Goal: Obtain resource: Download file/media

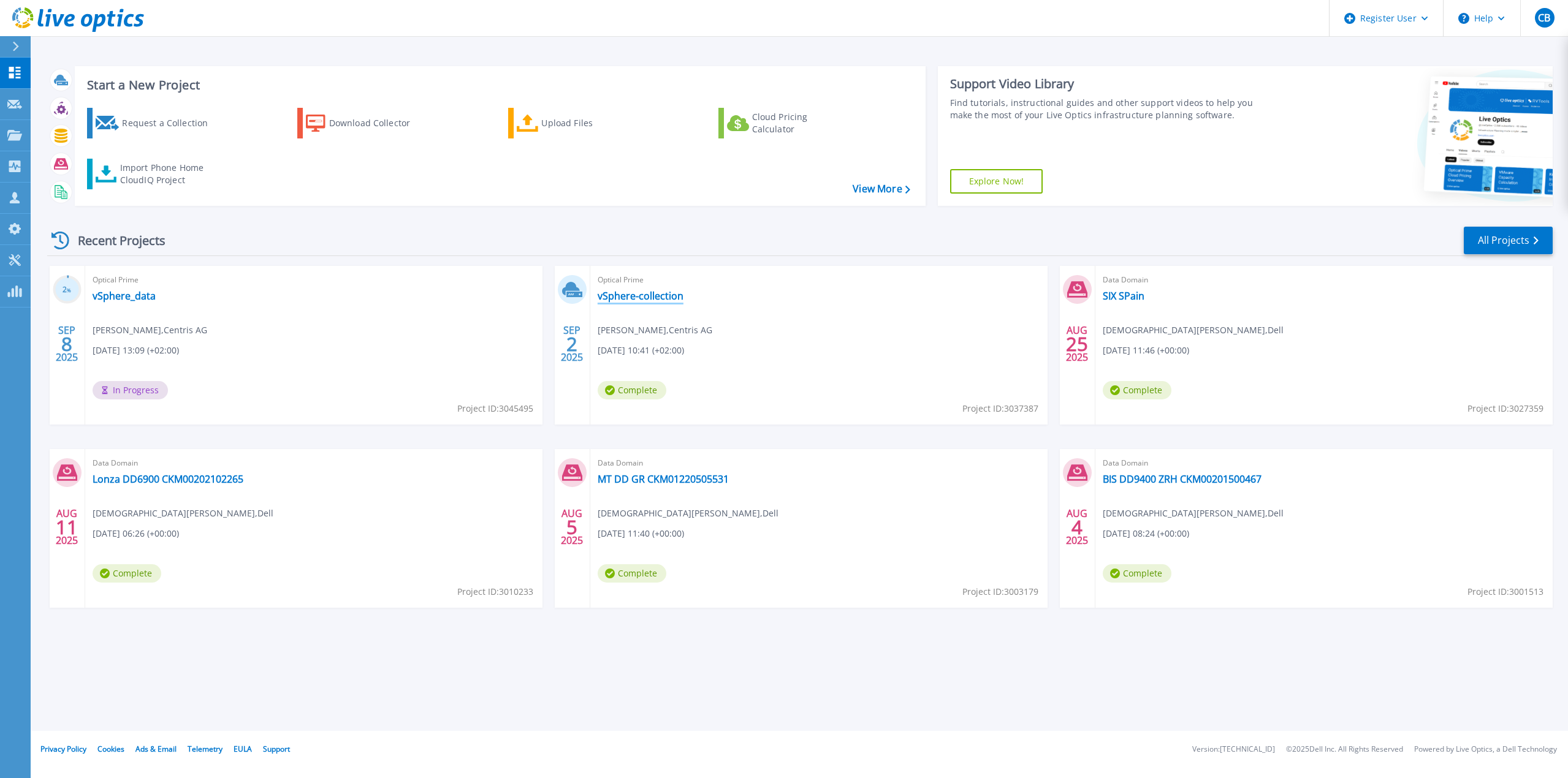
click at [662, 298] on link "vSphere-collection" at bounding box center [640, 296] width 86 height 12
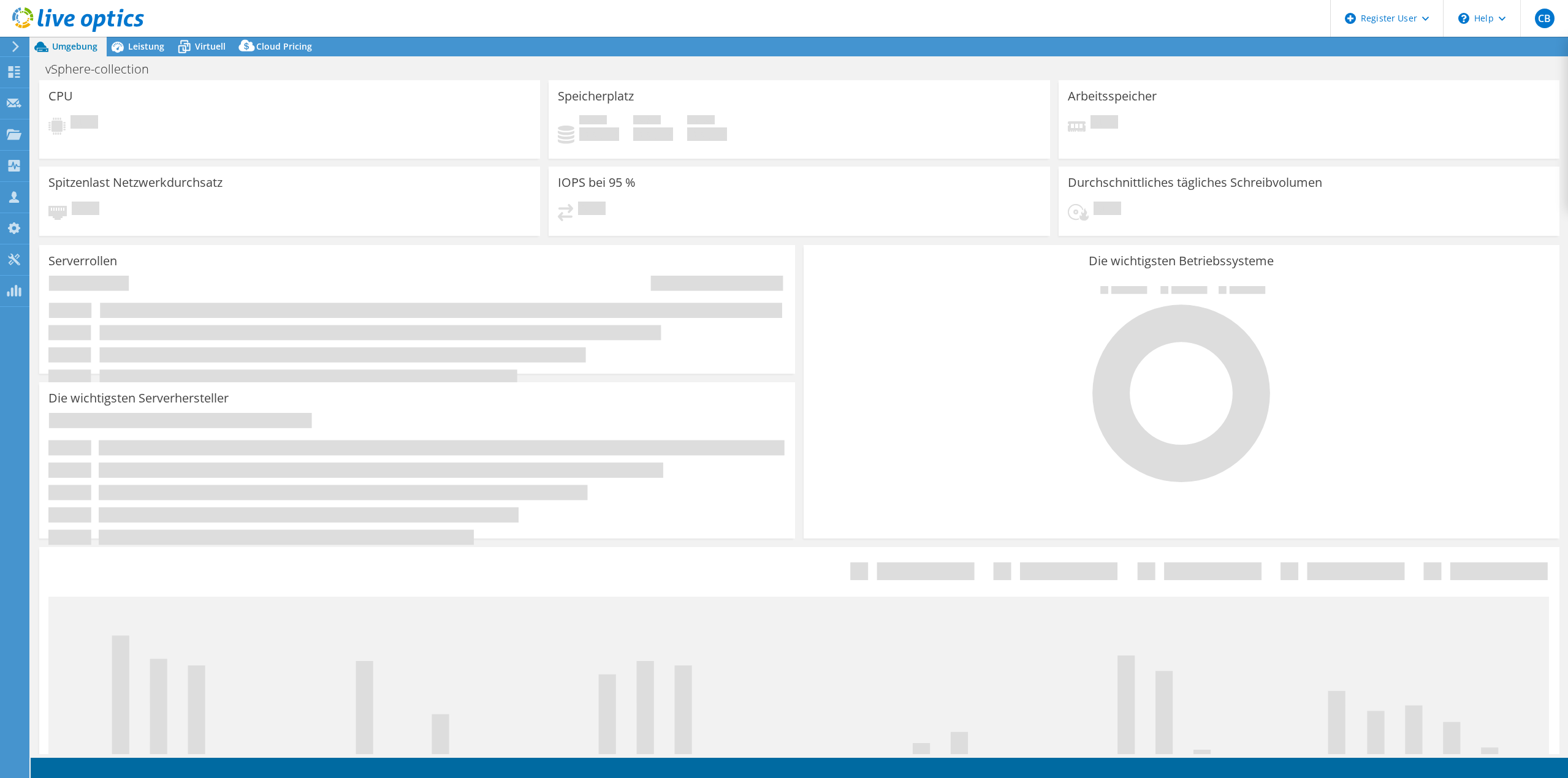
select select "USD"
select select "EUFrankfurt"
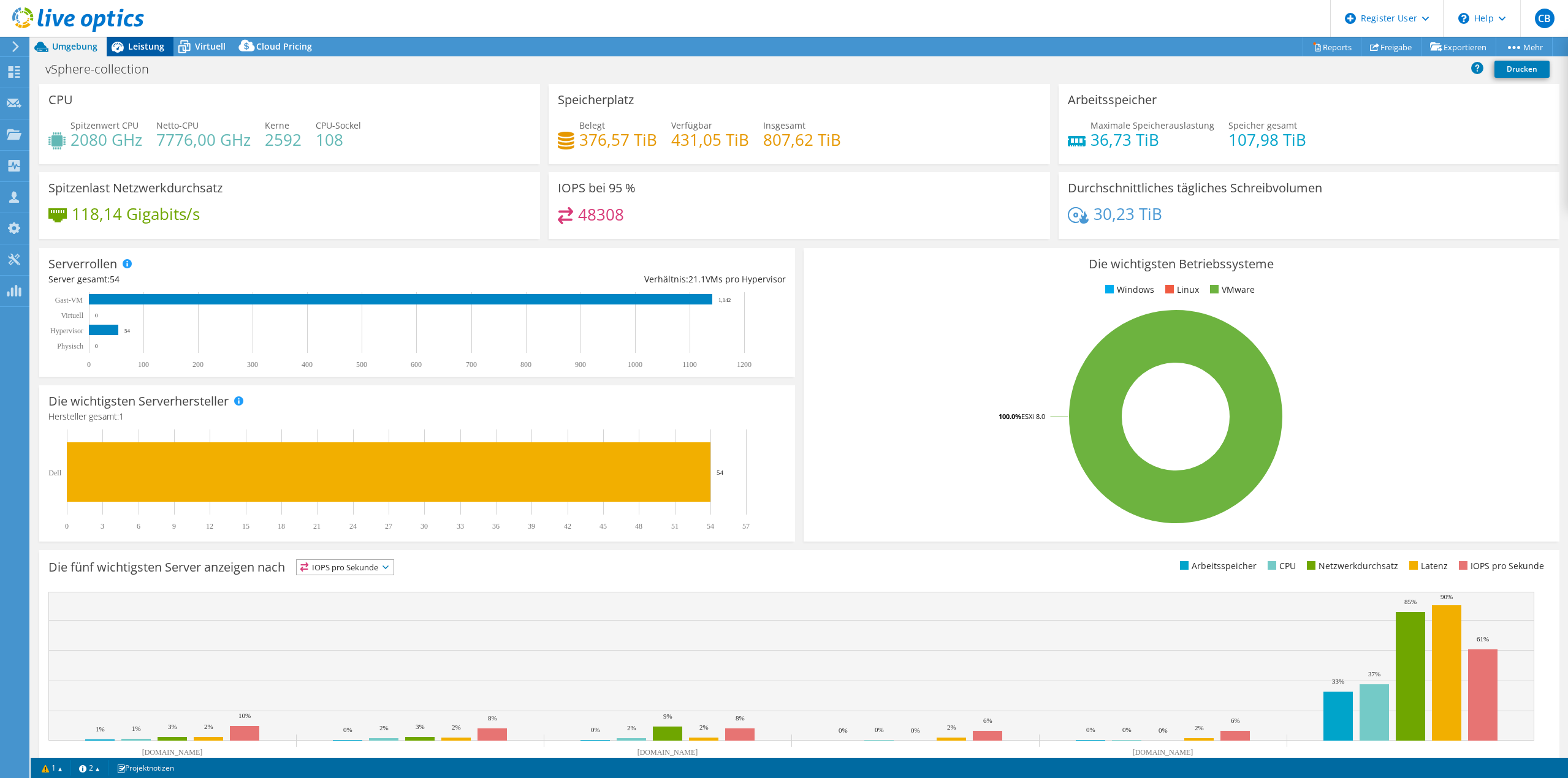
click at [150, 50] on span "Leistung" at bounding box center [146, 46] width 36 height 11
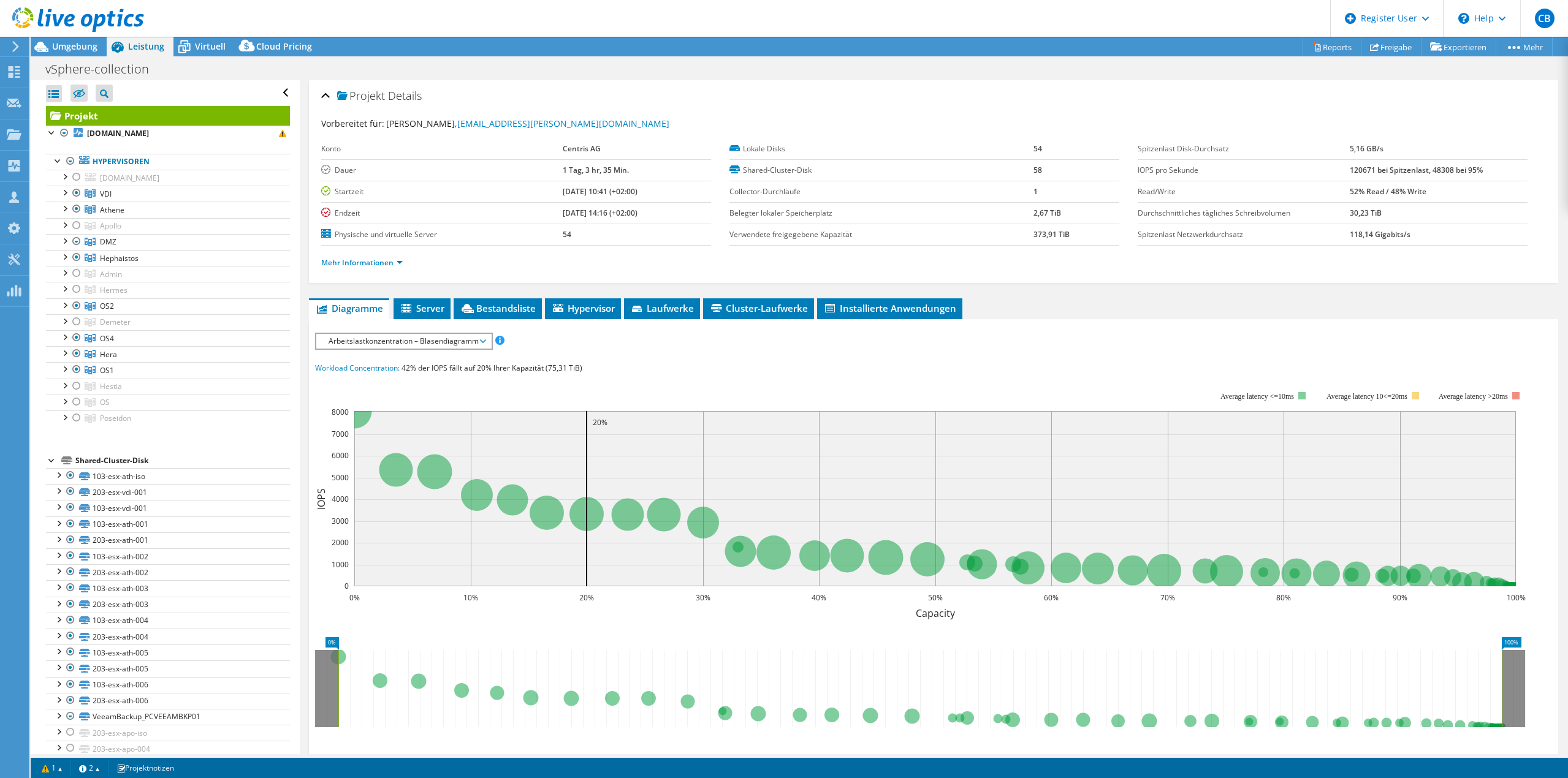
click at [416, 340] on span "Arbeitslastkonzentration – Blasendiagramm" at bounding box center [404, 341] width 163 height 14
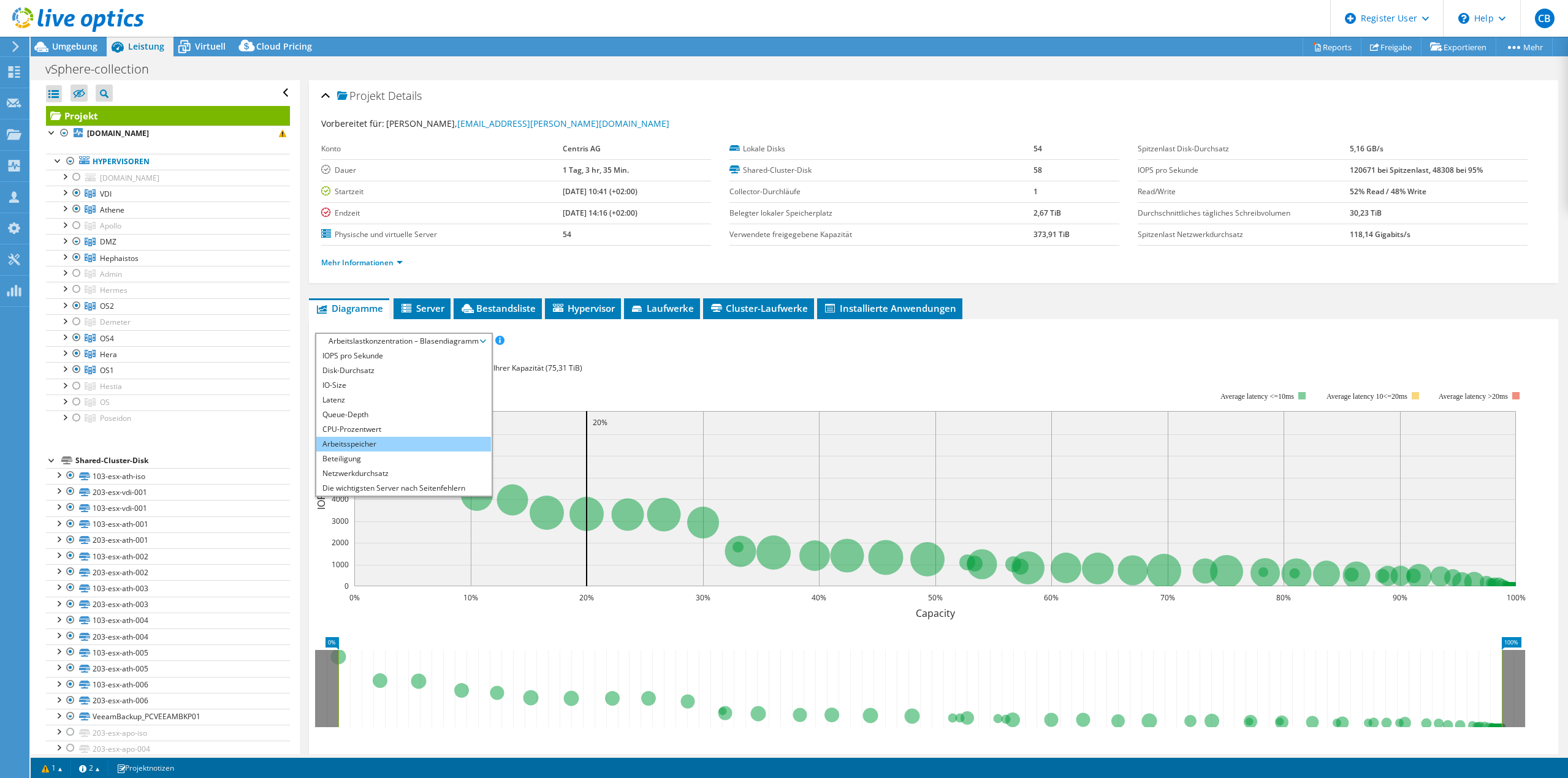
click at [371, 444] on li "Arbeitsspeicher" at bounding box center [403, 444] width 174 height 14
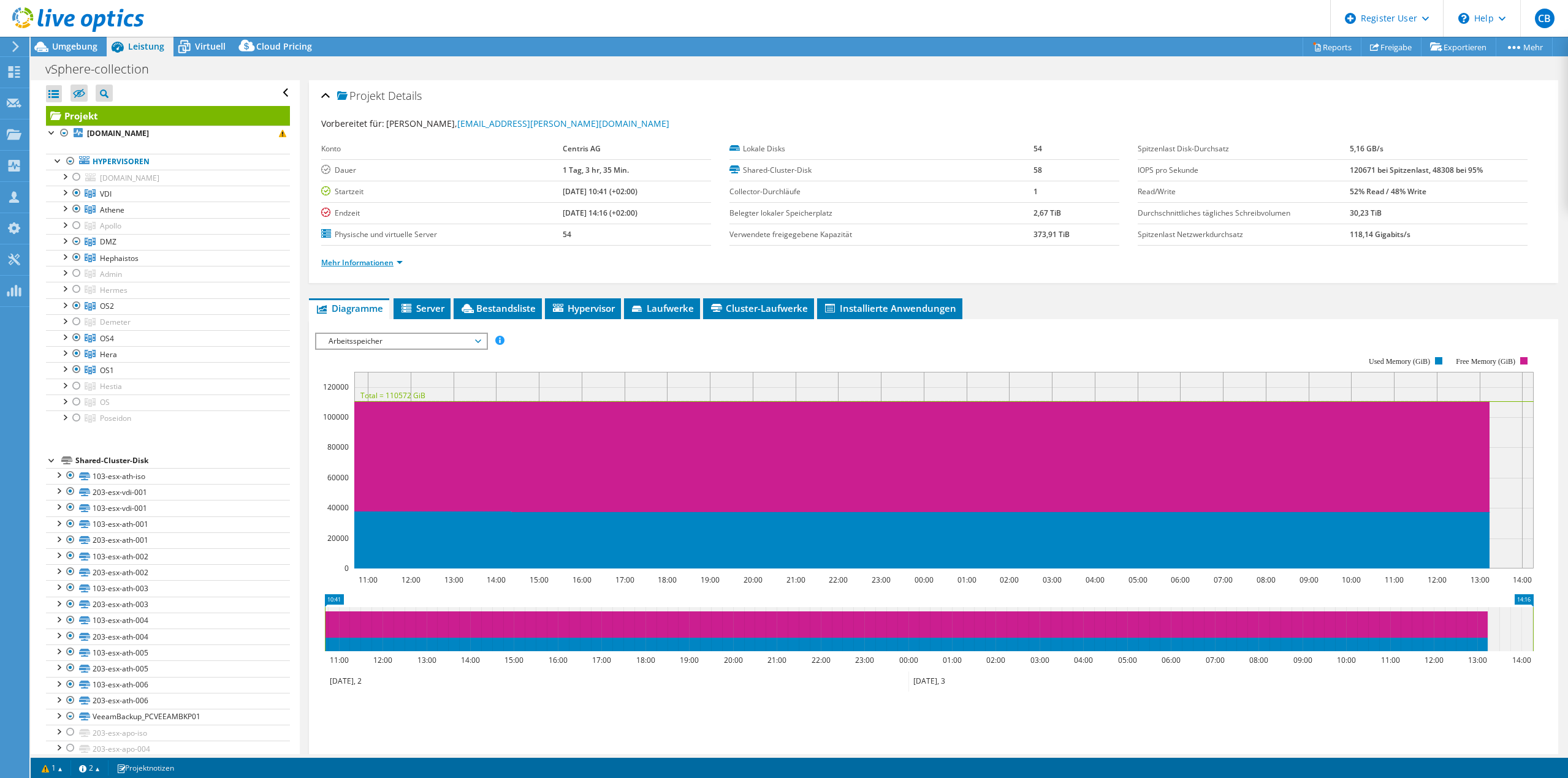
click at [378, 263] on link "Mehr Informationen" at bounding box center [362, 262] width 81 height 11
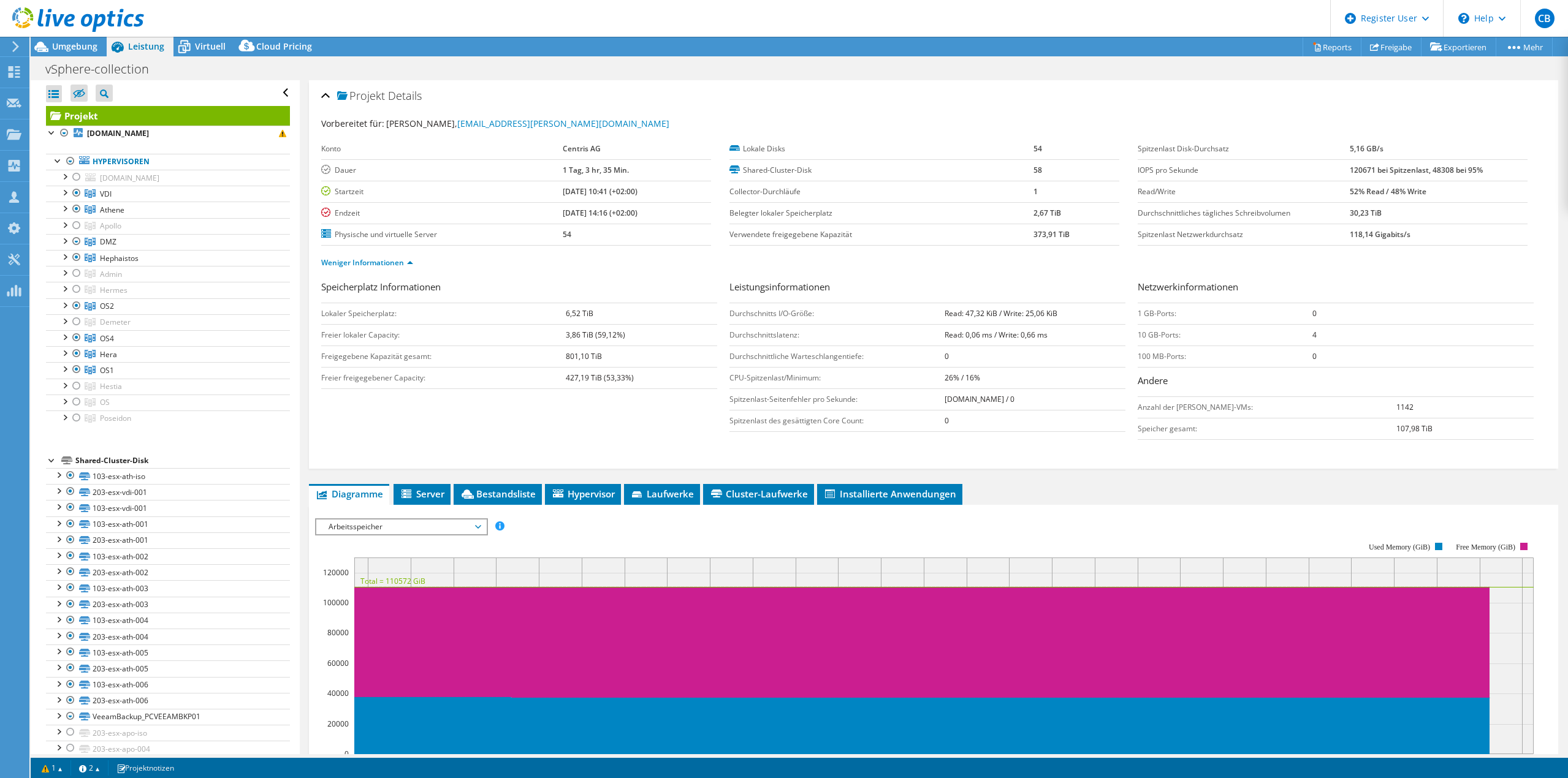
click at [617, 338] on b "3,86 TiB (59,12%)" at bounding box center [595, 334] width 59 height 11
click at [213, 40] on div "Virtuell" at bounding box center [204, 46] width 61 height 19
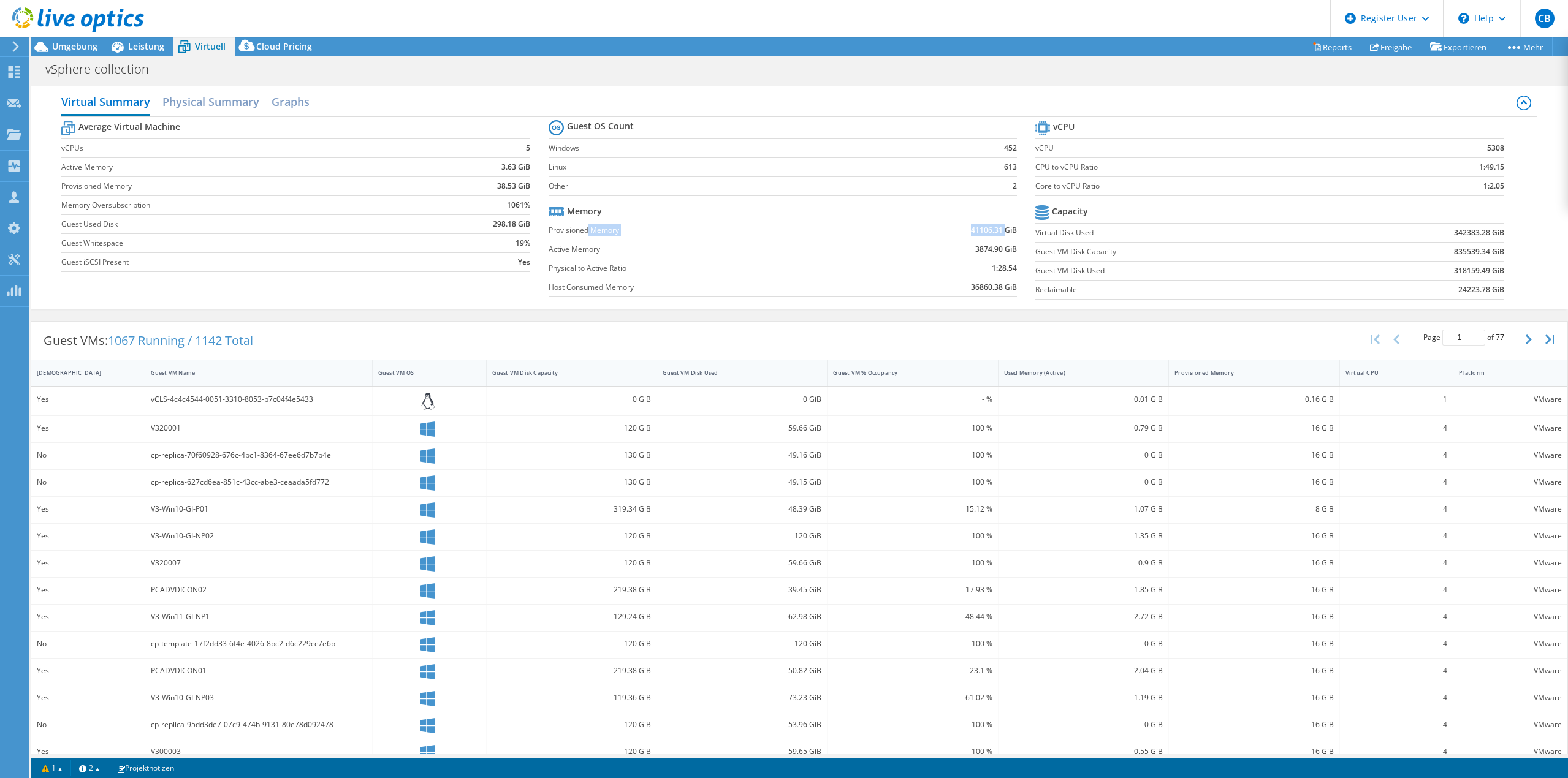
drag, startPoint x: 584, startPoint y: 229, endPoint x: 997, endPoint y: 226, distance: 413.0
click at [997, 226] on tr "Provisioned Memory 41106.31 GiB" at bounding box center [783, 231] width 469 height 19
click at [997, 248] on b "3874.90 GiB" at bounding box center [997, 249] width 42 height 12
drag, startPoint x: 986, startPoint y: 271, endPoint x: 1001, endPoint y: 271, distance: 15.0
click at [1001, 271] on b "1:28.54" at bounding box center [1004, 268] width 25 height 12
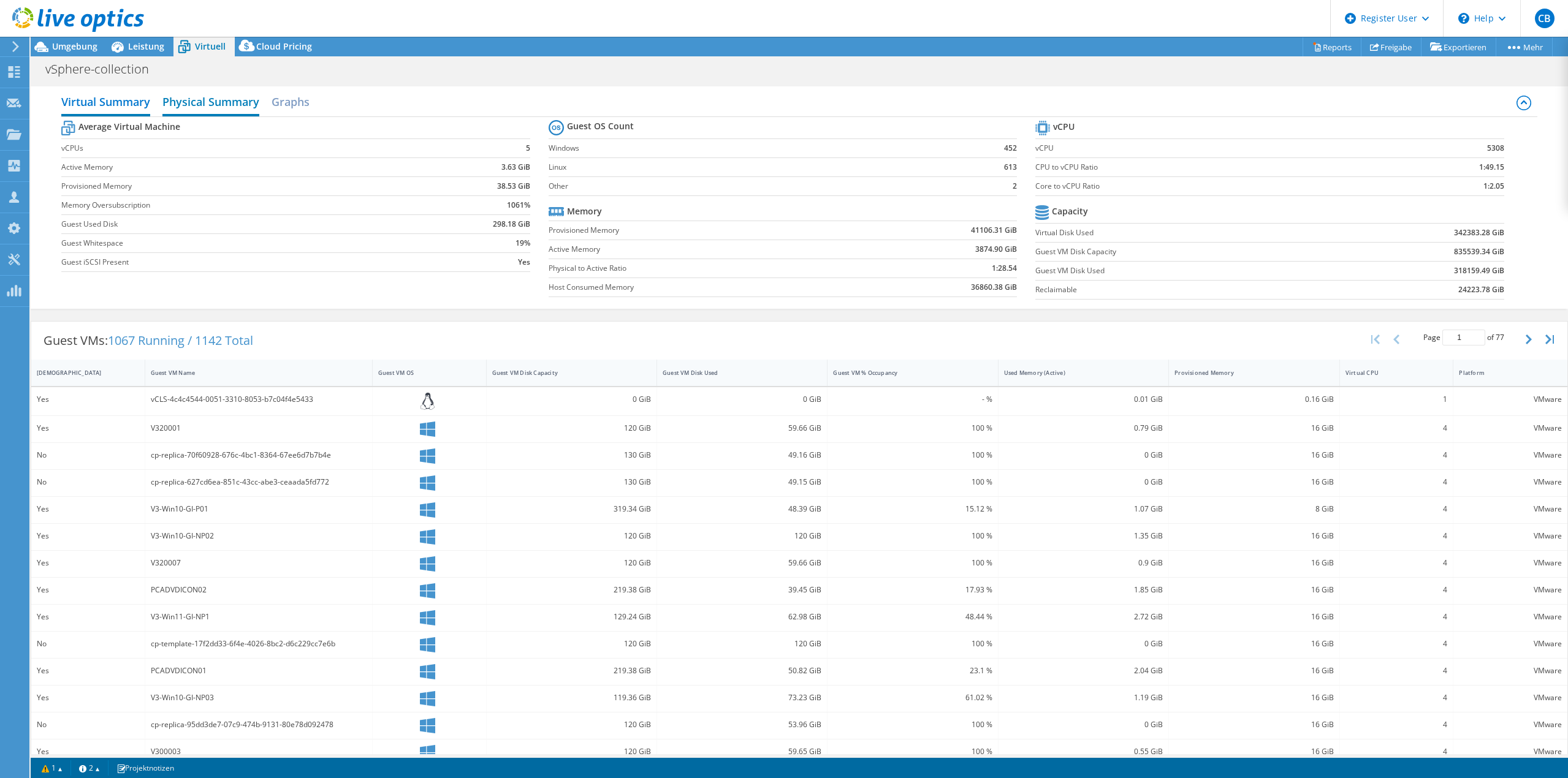
click at [231, 104] on h2 "Physical Summary" at bounding box center [211, 102] width 97 height 27
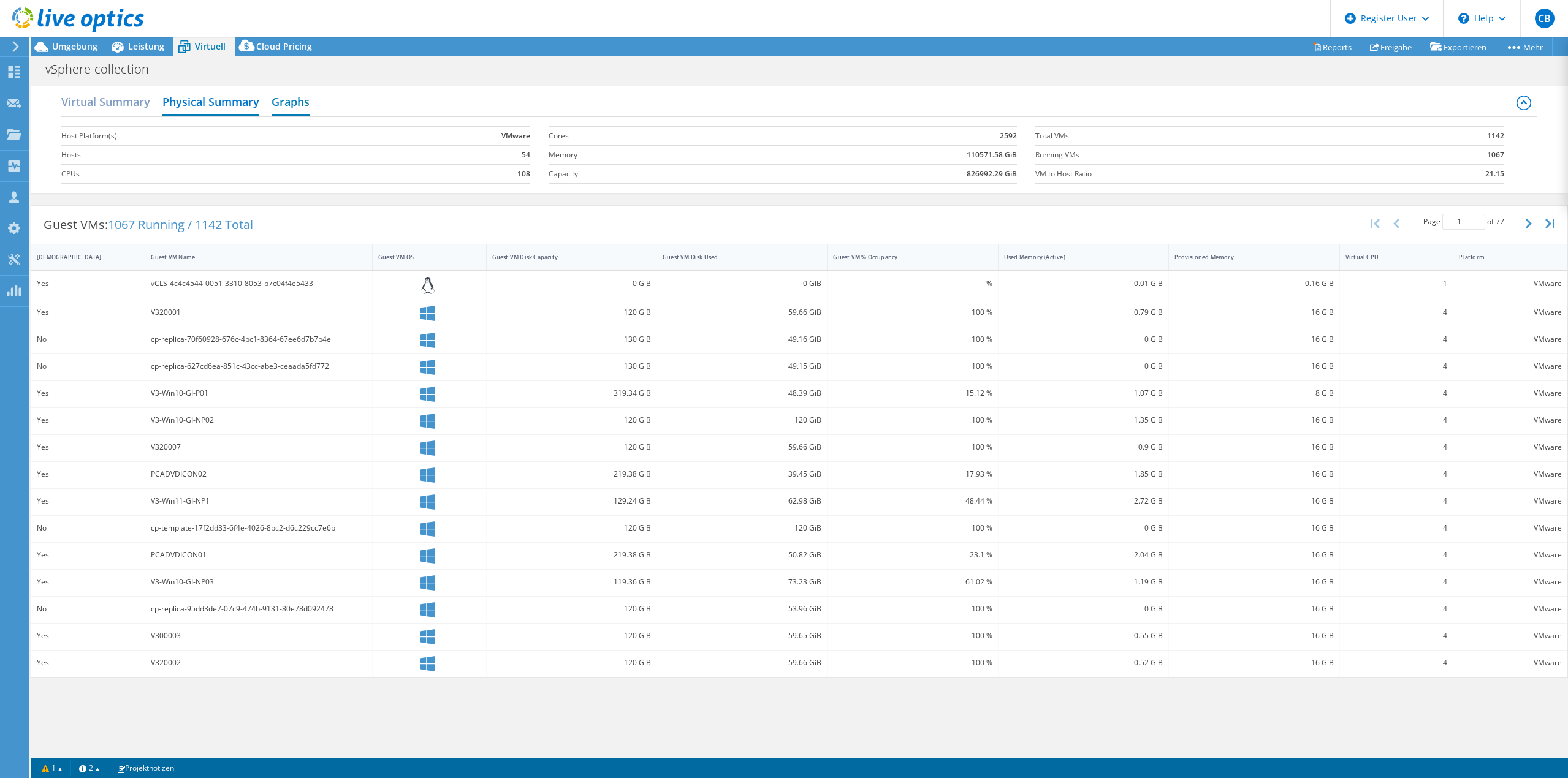
click at [307, 104] on h2 "Graphs" at bounding box center [291, 102] width 38 height 27
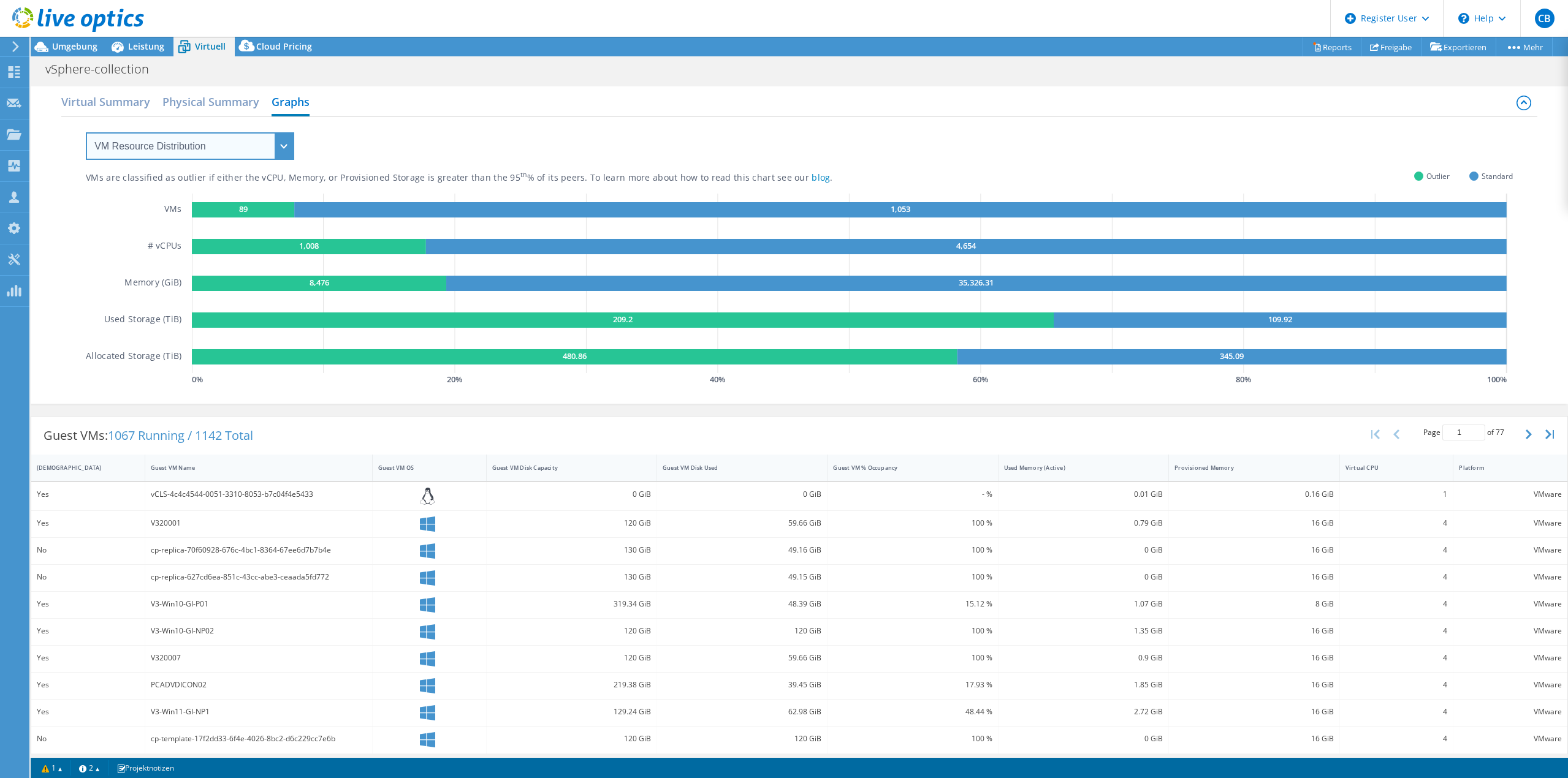
click at [261, 158] on select "VM Resource Distribution Provisioning Contrast Over Provisioning" at bounding box center [190, 145] width 209 height 28
select select "Over Provisioning"
click at [86, 132] on select "VM Resource Distribution Provisioning Contrast Over Provisioning" at bounding box center [190, 145] width 209 height 28
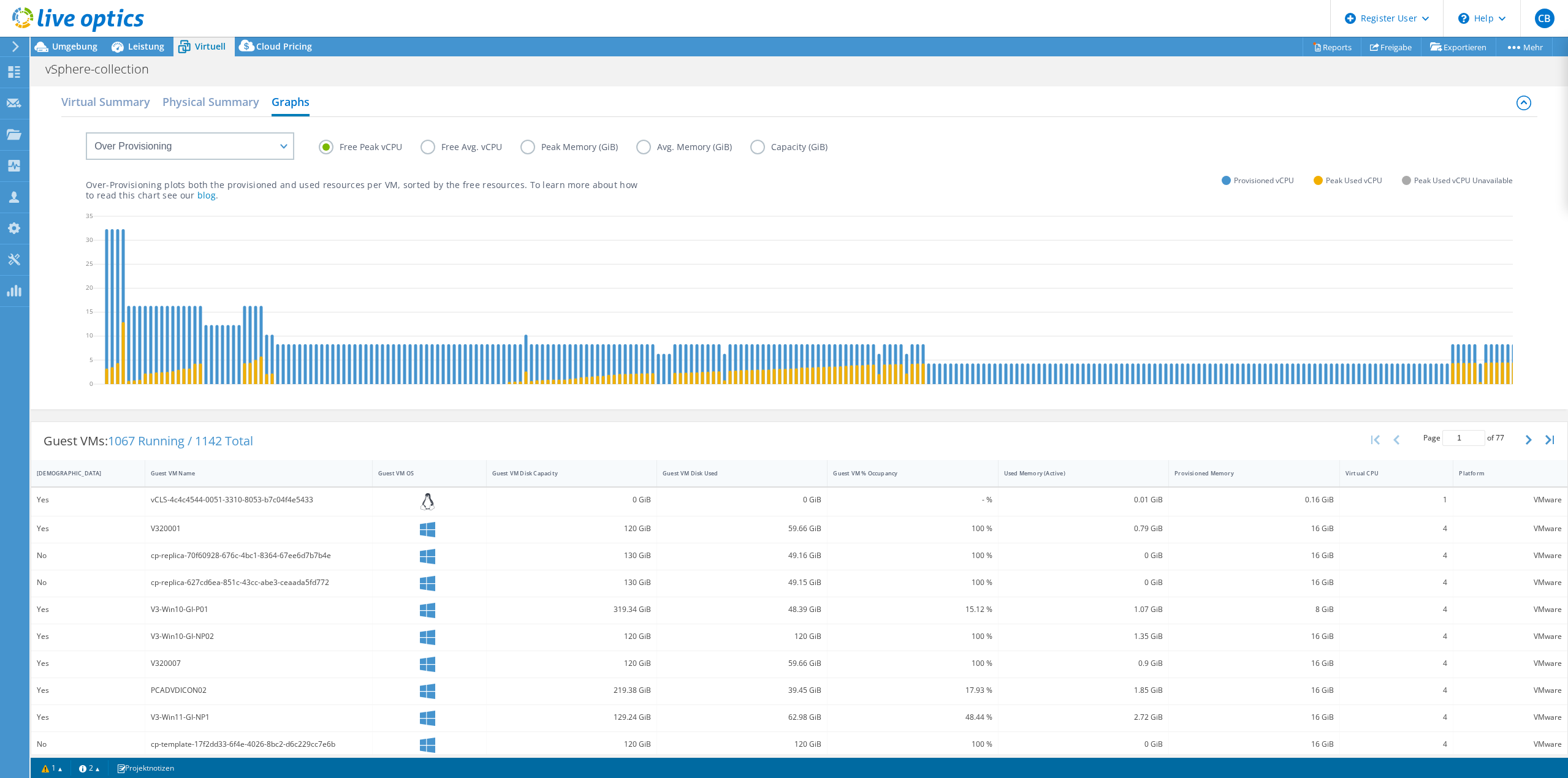
click at [534, 148] on label "Peak Memory (GiB)" at bounding box center [578, 146] width 116 height 14
click at [0, 0] on input "Peak Memory (GiB)" at bounding box center [0, 0] width 0 height 0
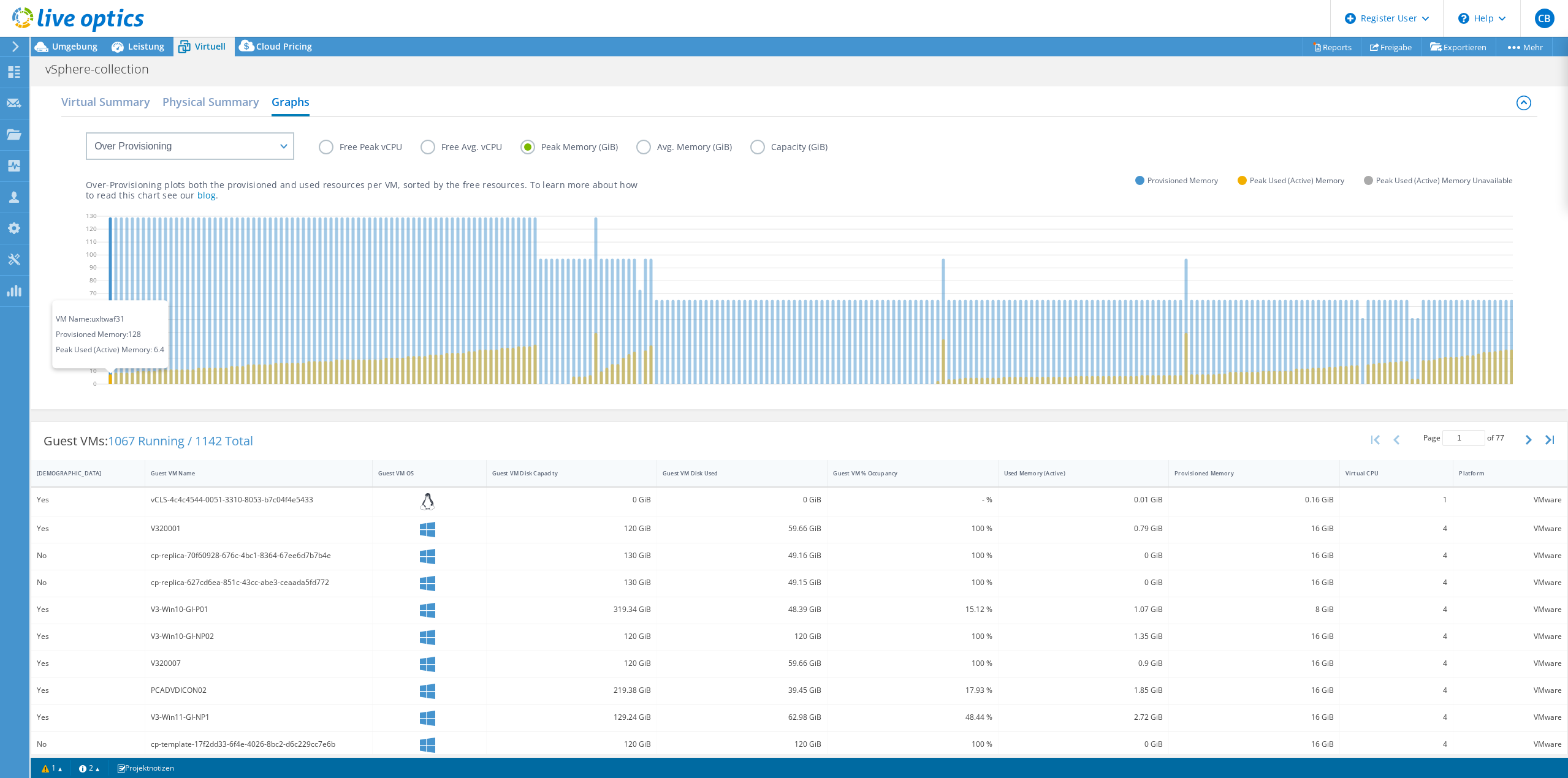
click at [110, 381] on icon at bounding box center [110, 379] width 3 height 10
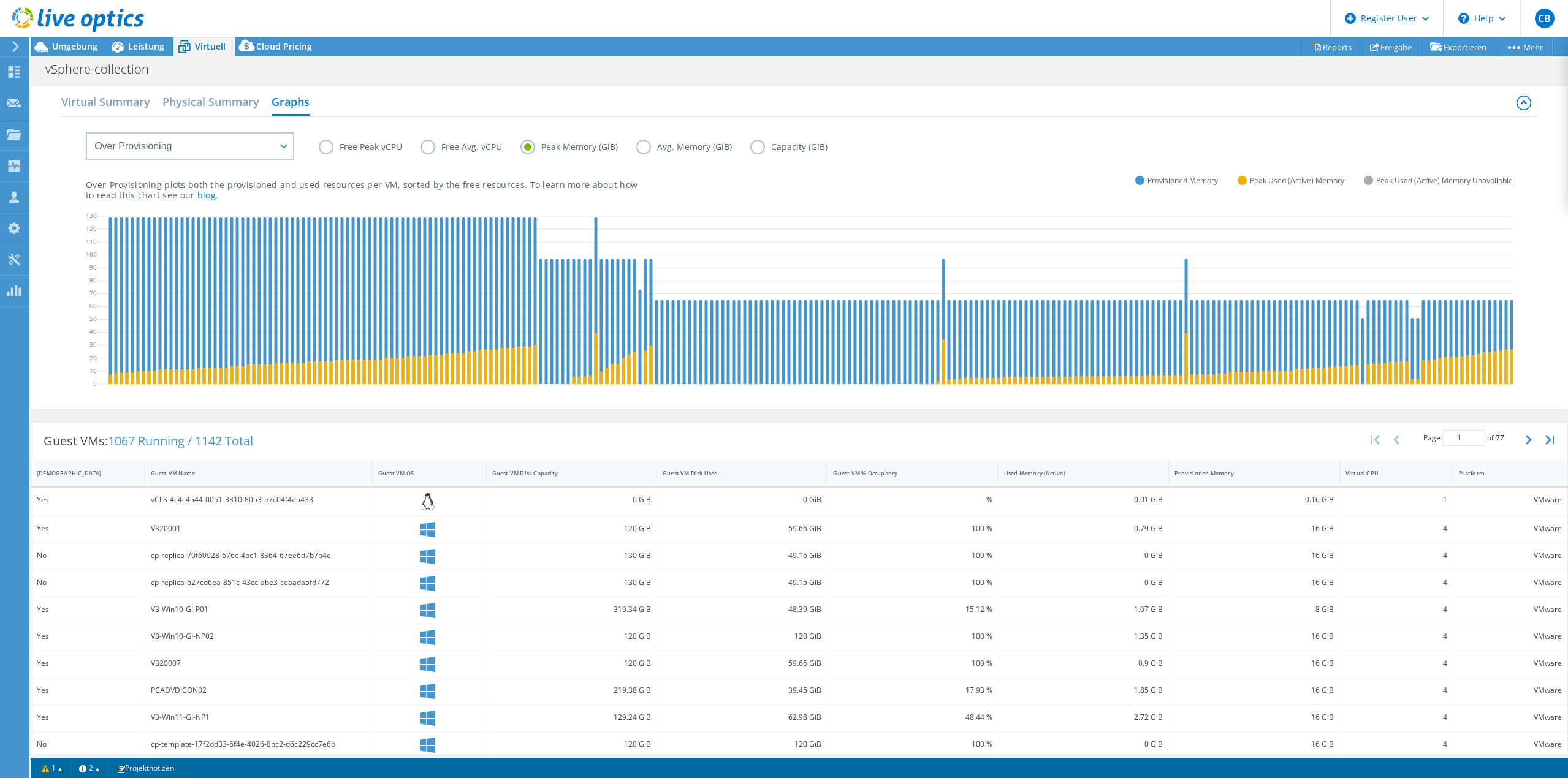
click at [645, 410] on div "Virtual Summary Physical Summary Graphs VM Resource Distribution Provisioning C…" at bounding box center [799, 247] width 1537 height 322
click at [677, 150] on label "Avg. Memory (GiB)" at bounding box center [693, 146] width 114 height 14
click at [0, 0] on input "Avg. Memory (GiB)" at bounding box center [0, 0] width 0 height 0
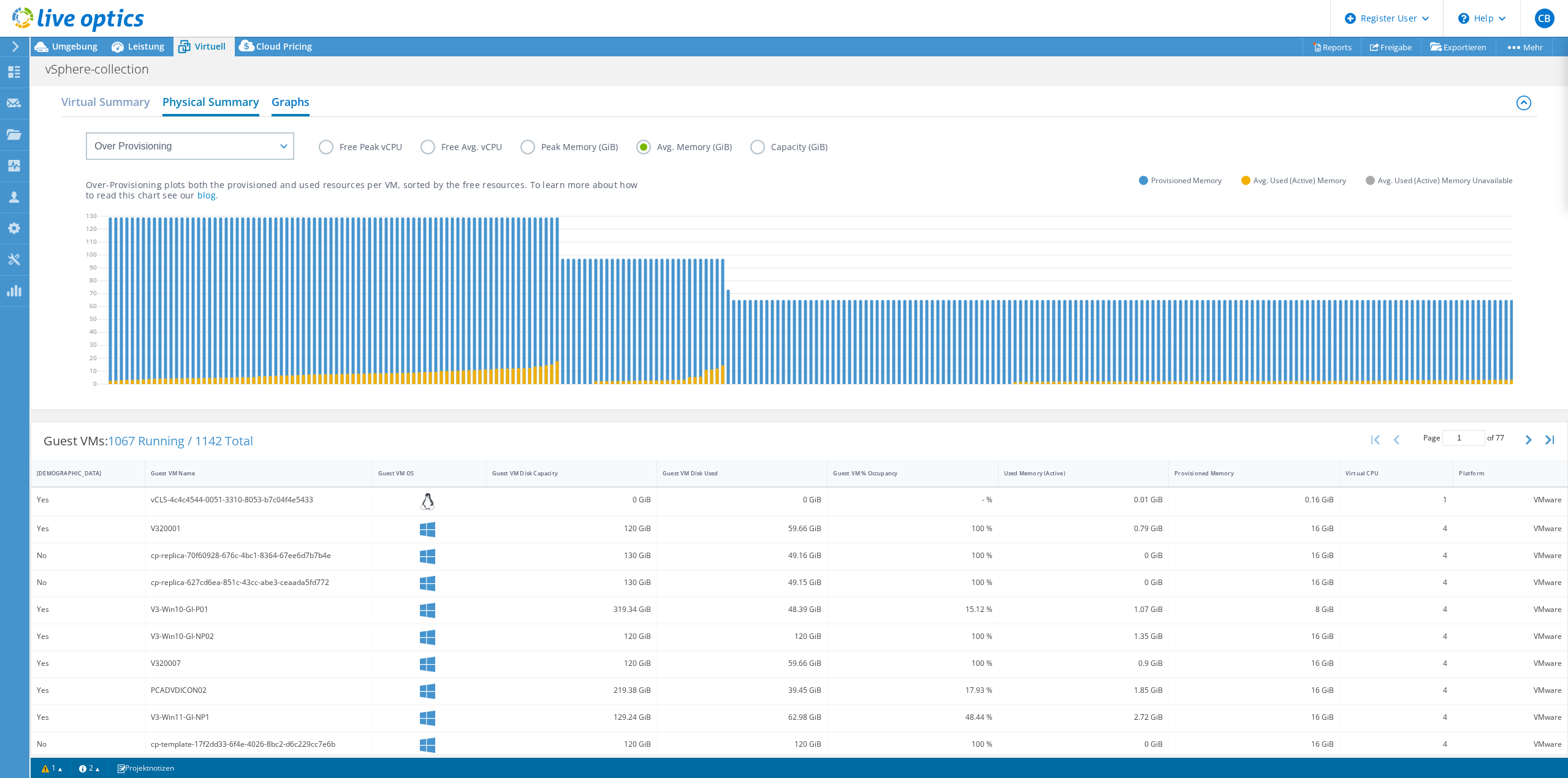
click at [207, 106] on h2 "Physical Summary" at bounding box center [211, 102] width 97 height 27
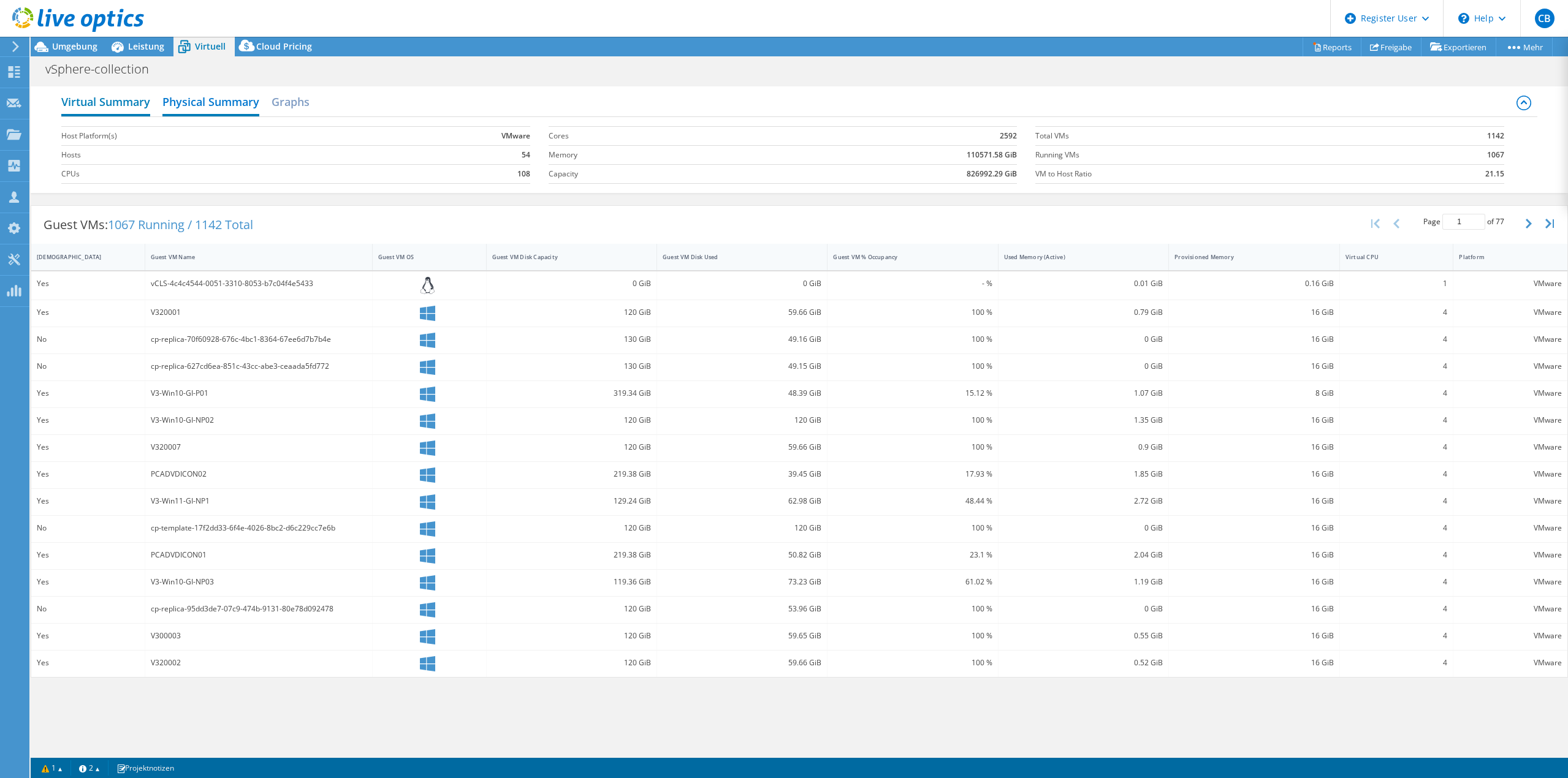
click at [98, 107] on h2 "Virtual Summary" at bounding box center [105, 102] width 89 height 27
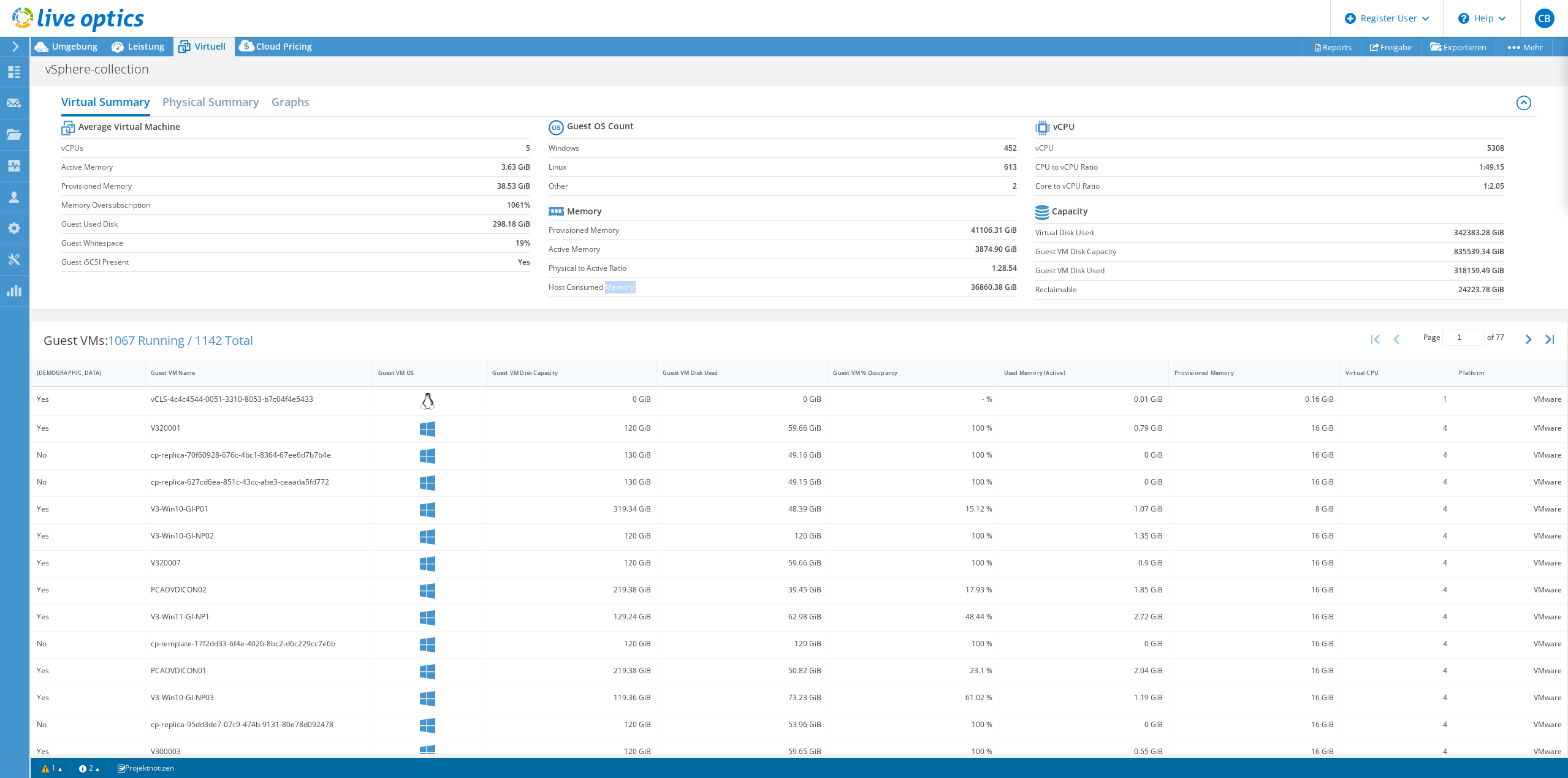
drag, startPoint x: 603, startPoint y: 285, endPoint x: 945, endPoint y: 289, distance: 342.0
click at [945, 289] on tr "Host Consumed Memory 36860.38 GiB" at bounding box center [783, 287] width 469 height 19
click at [940, 289] on td "36860.38 GiB" at bounding box center [938, 287] width 157 height 19
click at [89, 48] on span "Umgebung" at bounding box center [74, 46] width 45 height 11
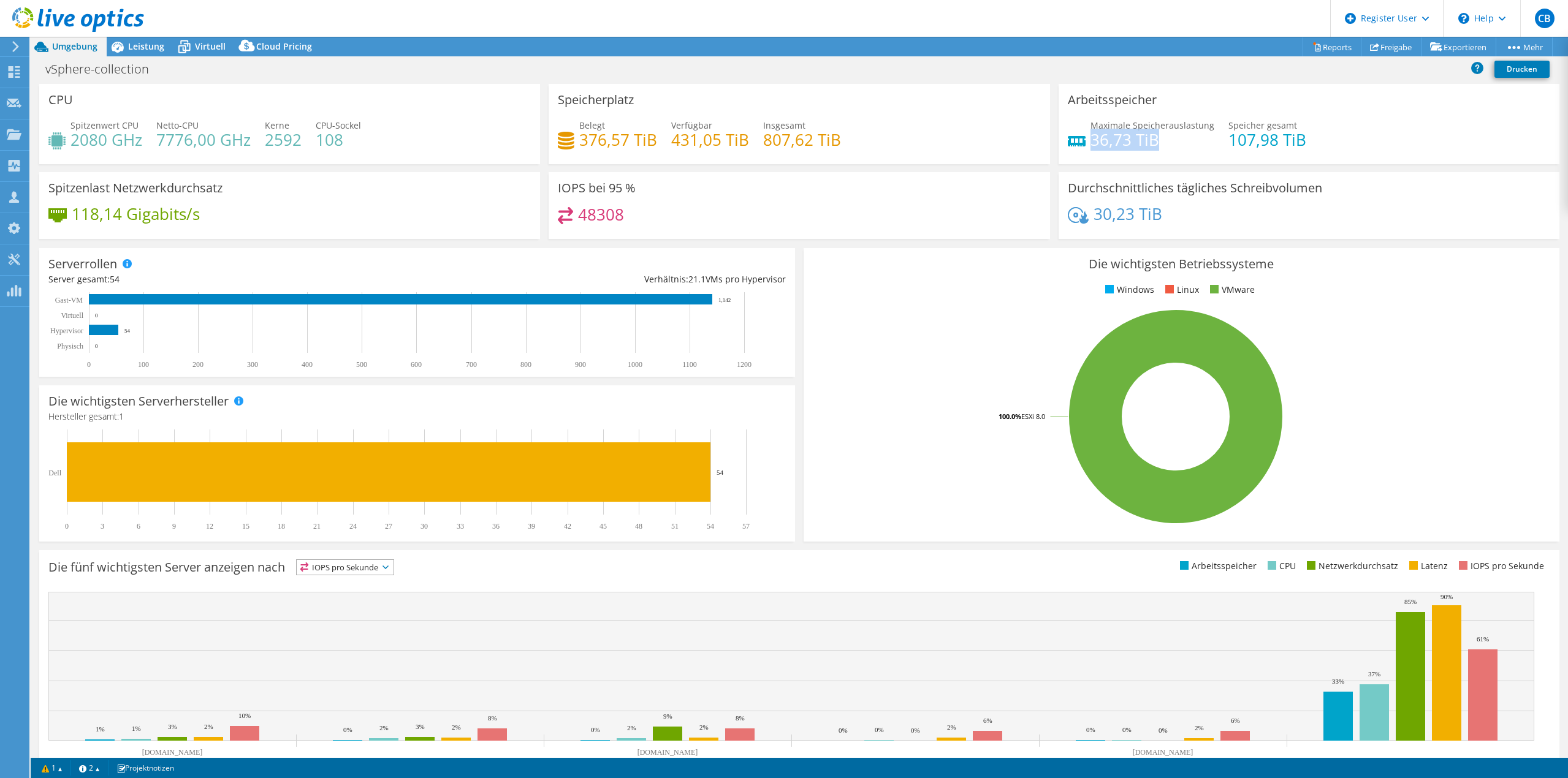
drag, startPoint x: 1154, startPoint y: 141, endPoint x: 1088, endPoint y: 144, distance: 66.1
click at [1090, 144] on h4 "36,73 TiB" at bounding box center [1152, 140] width 123 height 13
click at [349, 238] on div "Spitzenlast Netzwerkdurchsatz 118,14 Gigabits/s" at bounding box center [289, 206] width 501 height 67
click at [347, 256] on div "Serverrollen Physische Server repräsentieren Bare-Metal-Server, die Ziel des Co…" at bounding box center [417, 312] width 756 height 128
click at [357, 258] on div "Serverrollen Physische Server repräsentieren Bare-Metal-Server, die Ziel des Co…" at bounding box center [417, 312] width 756 height 128
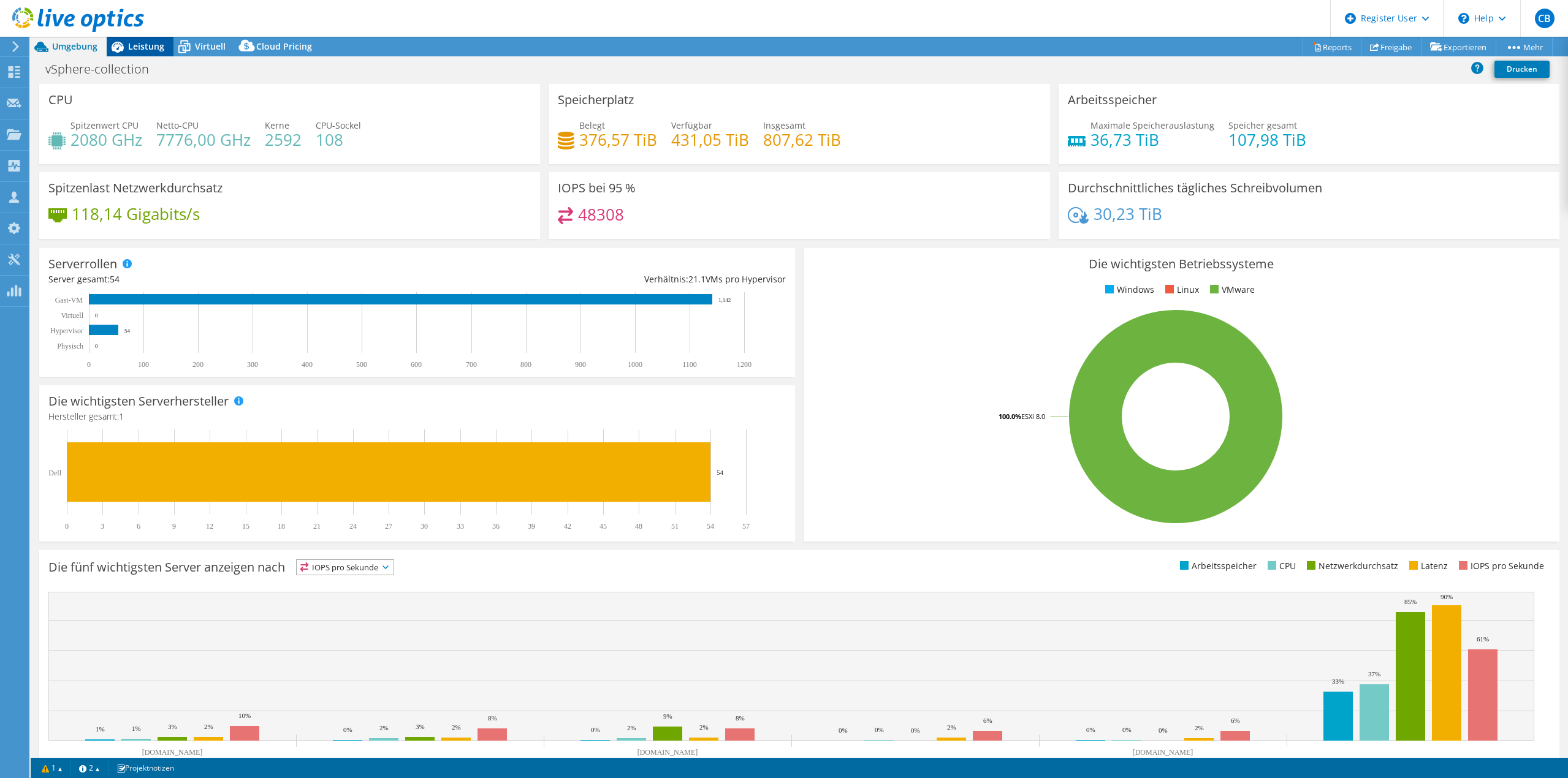
click at [149, 47] on span "Leistung" at bounding box center [146, 46] width 36 height 11
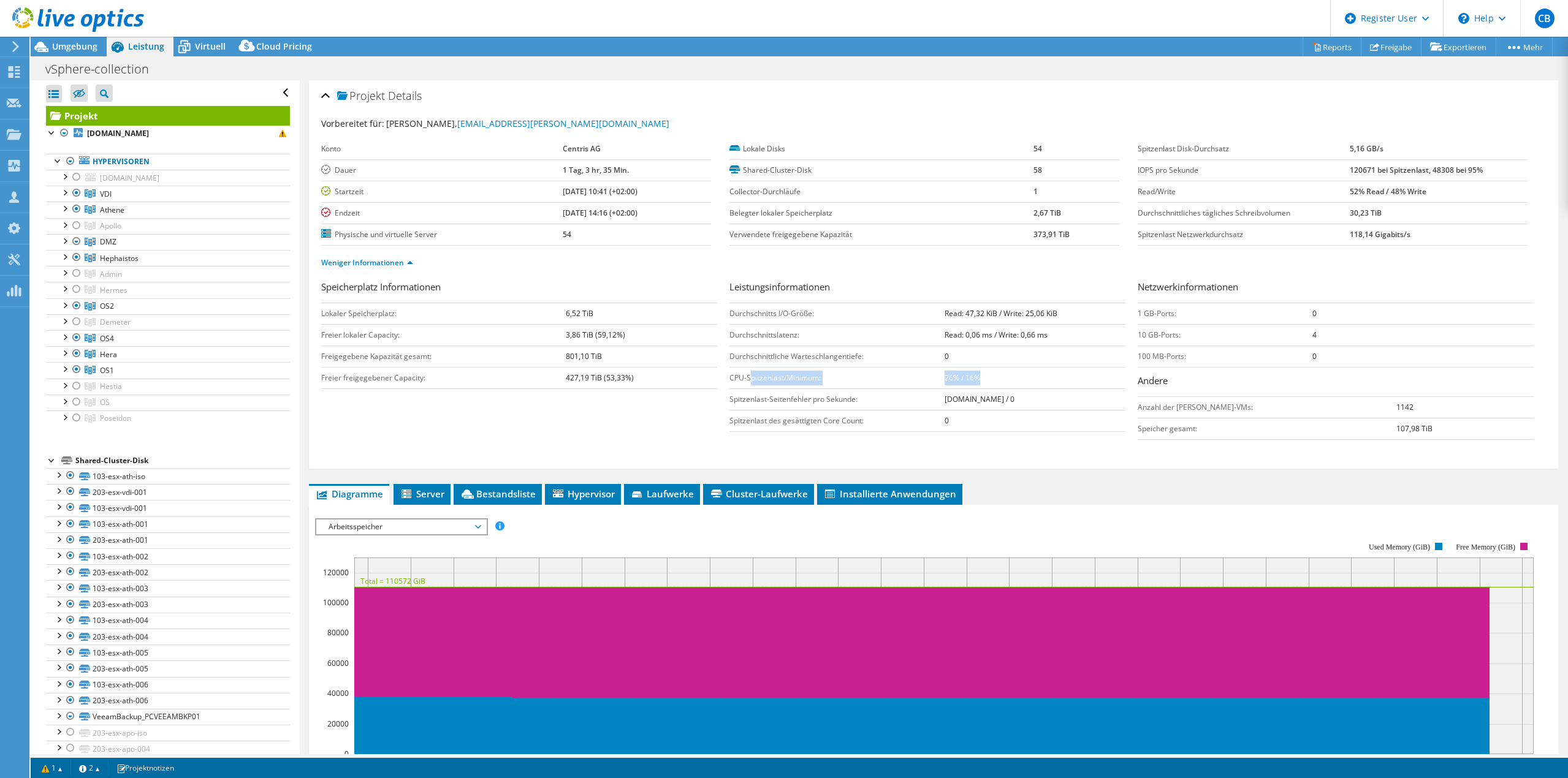
drag, startPoint x: 748, startPoint y: 376, endPoint x: 980, endPoint y: 381, distance: 232.1
click at [980, 381] on tr "CPU-Spitzenlast/Minimum: 26% / 16%" at bounding box center [928, 378] width 396 height 21
click at [980, 381] on td "26% / 16%" at bounding box center [1035, 378] width 181 height 21
click at [77, 368] on div at bounding box center [77, 368] width 12 height 14
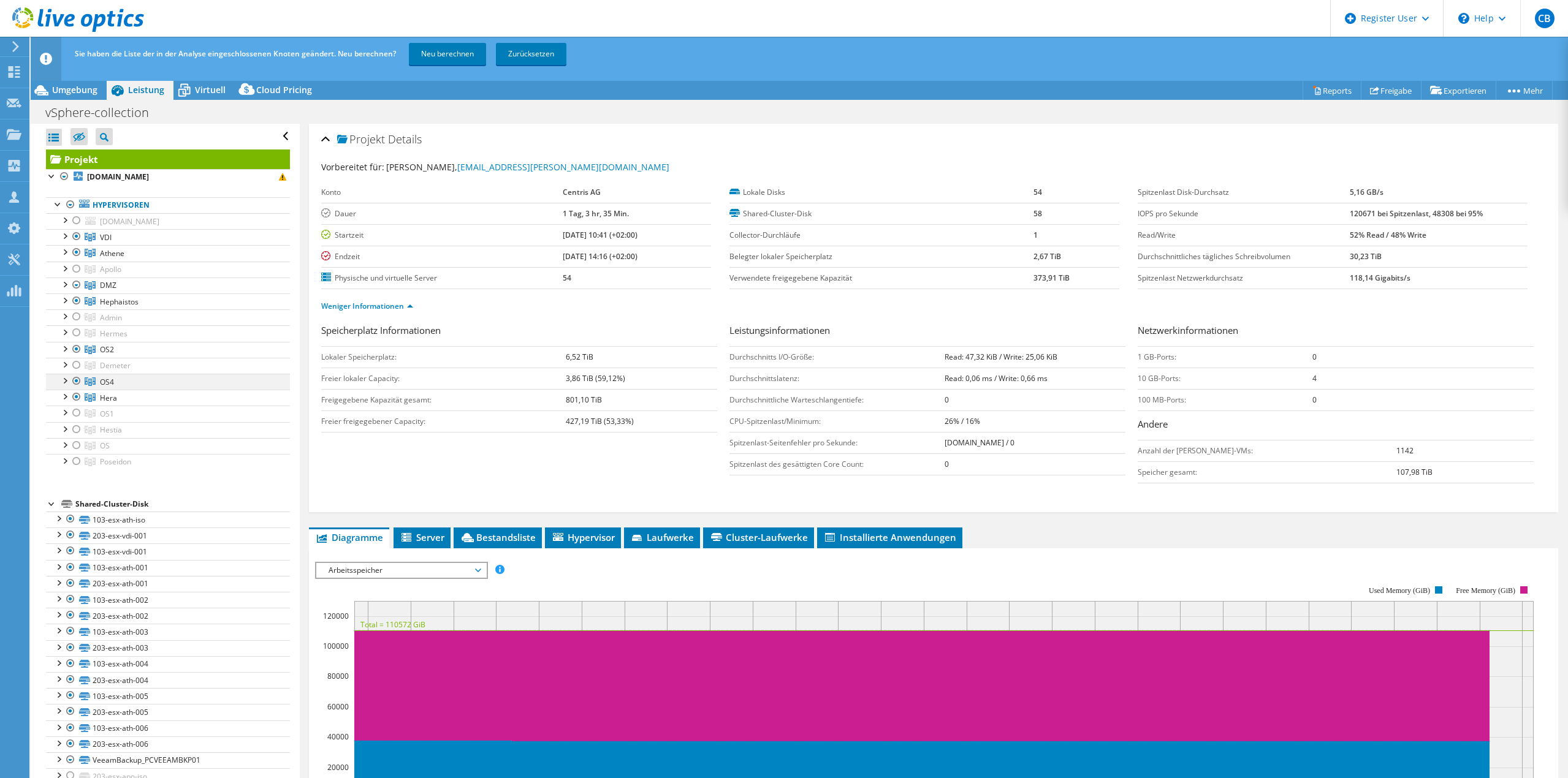
click at [76, 379] on div at bounding box center [77, 381] width 12 height 14
click at [76, 348] on div at bounding box center [77, 348] width 12 height 14
click at [78, 282] on div at bounding box center [77, 284] width 12 height 14
click at [78, 253] on div at bounding box center [77, 252] width 12 height 14
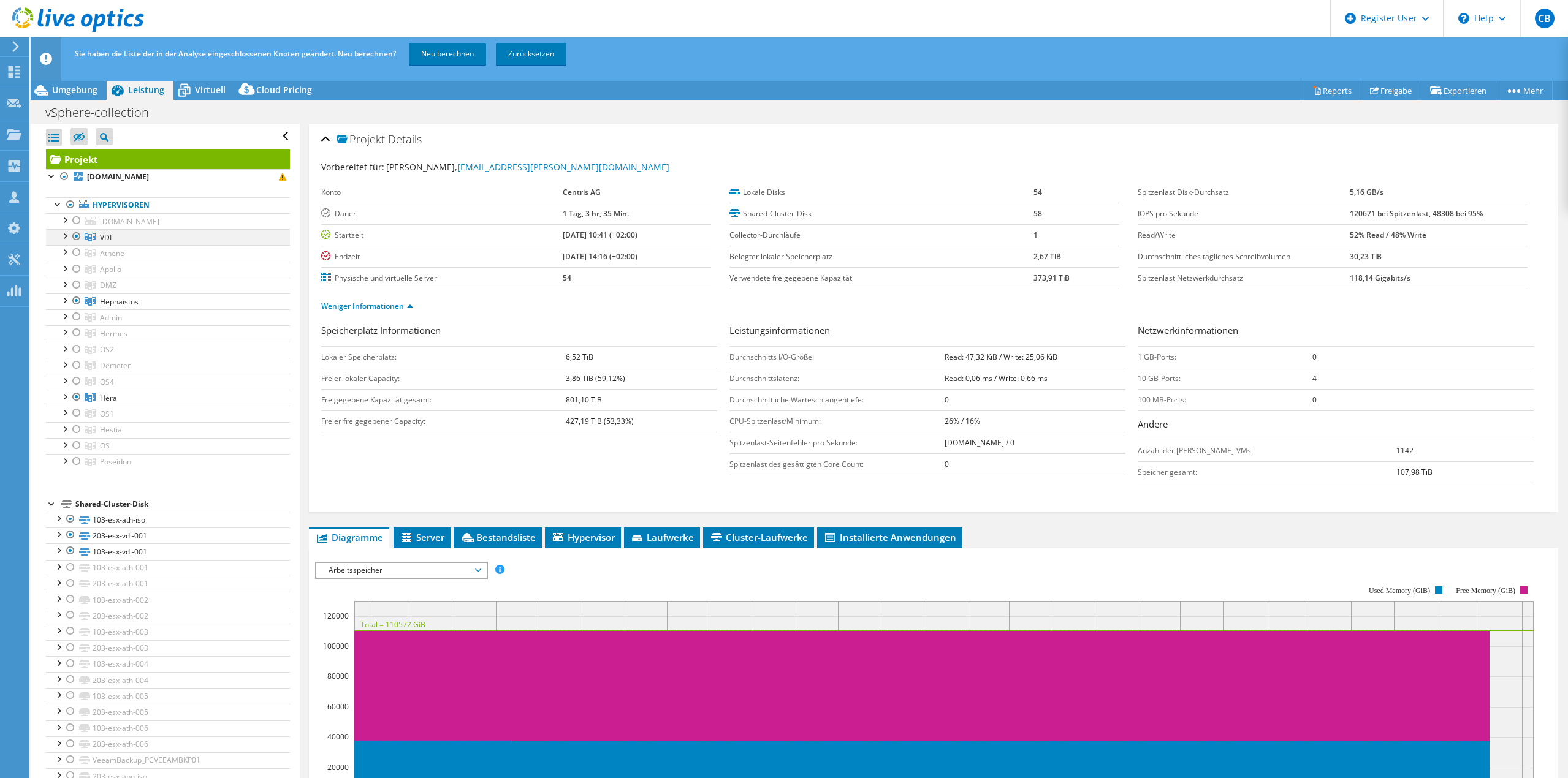
click at [78, 239] on div at bounding box center [77, 235] width 12 height 14
click at [77, 299] on div at bounding box center [77, 300] width 12 height 14
click at [68, 394] on div at bounding box center [64, 395] width 12 height 12
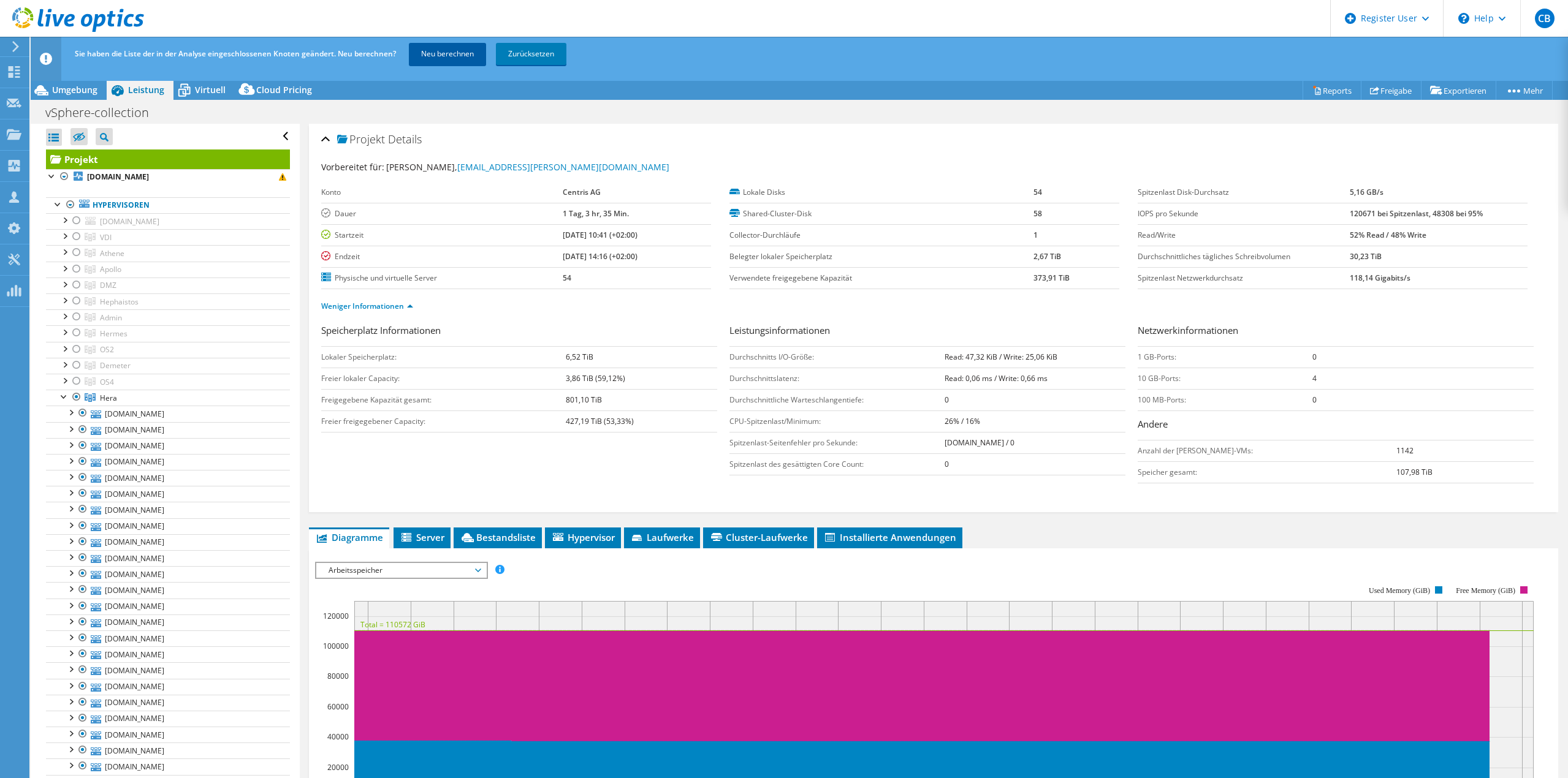
click at [453, 54] on link "Neu berechnen" at bounding box center [447, 54] width 78 height 22
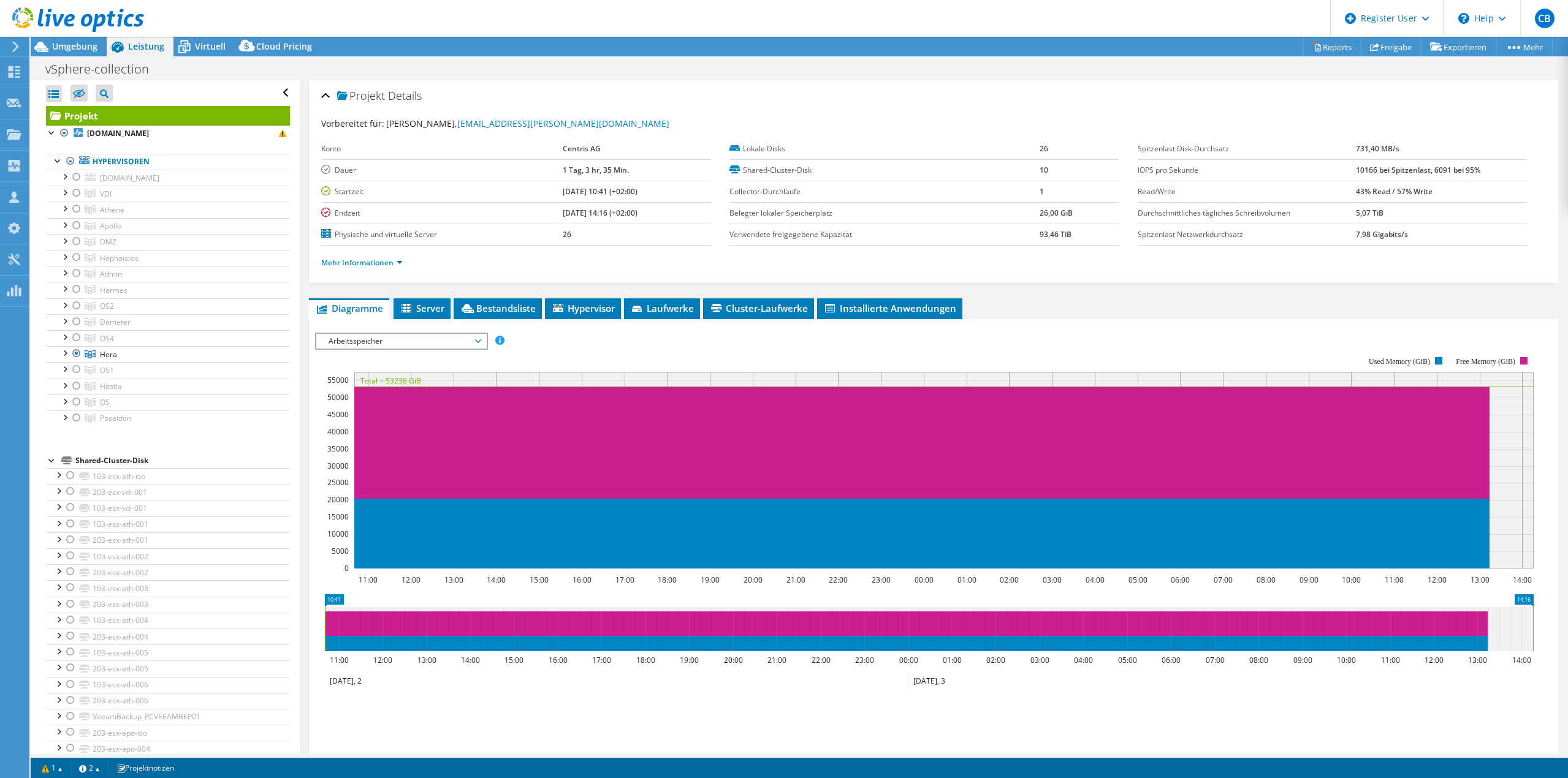
click at [387, 268] on li "Mehr Informationen" at bounding box center [366, 263] width 89 height 13
click at [388, 261] on link "Mehr Informationen" at bounding box center [362, 262] width 81 height 11
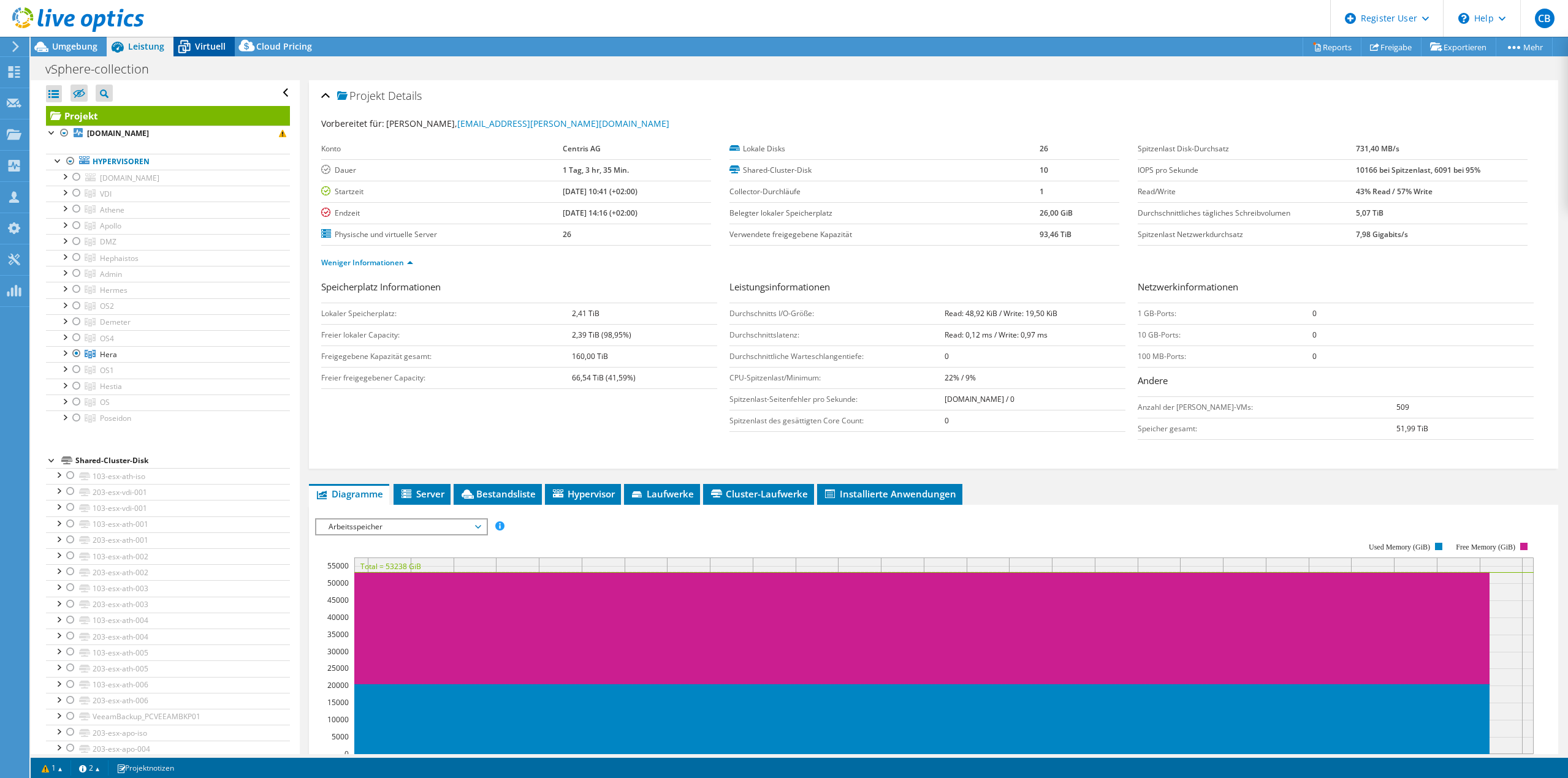
click at [207, 48] on span "Virtuell" at bounding box center [211, 46] width 31 height 11
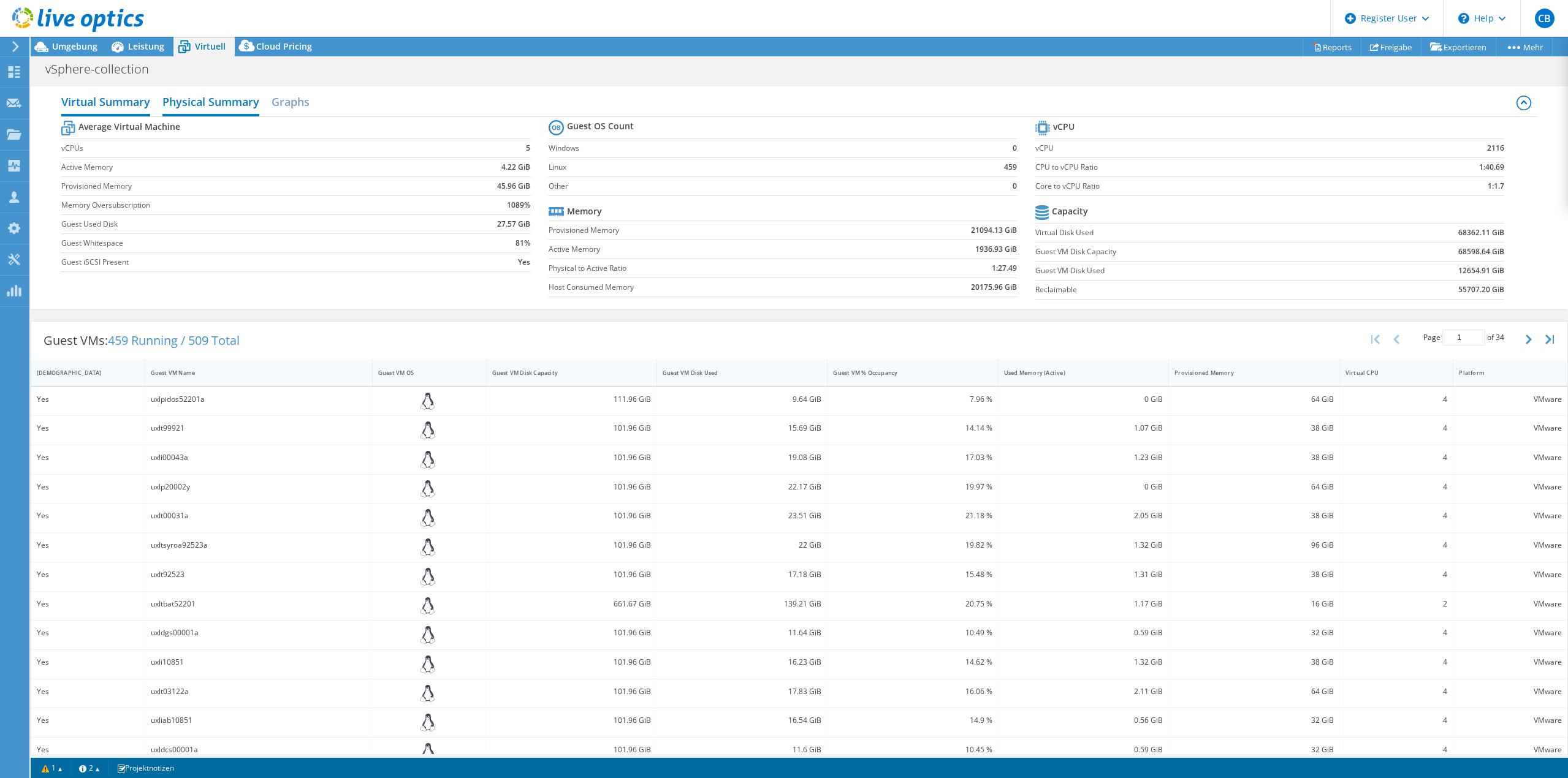
click at [195, 90] on h2 "Physical Summary" at bounding box center [211, 102] width 97 height 27
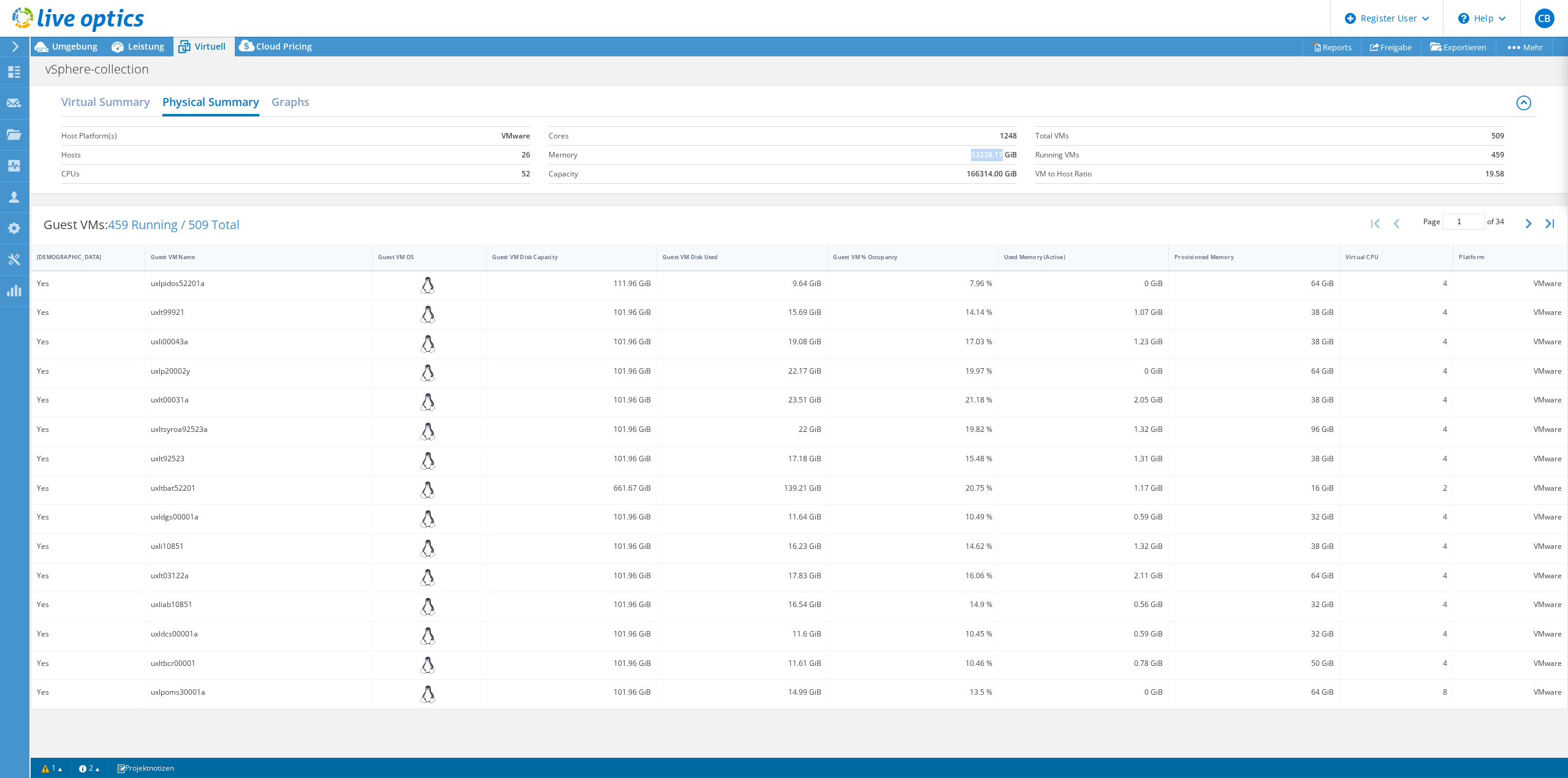
drag, startPoint x: 1003, startPoint y: 154, endPoint x: 971, endPoint y: 154, distance: 32.0
click at [971, 154] on b "53238.17 GiB" at bounding box center [994, 155] width 46 height 12
copy b "53238.17"
click at [904, 176] on td "166314.00 GiB" at bounding box center [879, 174] width 275 height 19
click at [274, 100] on h2 "Graphs" at bounding box center [291, 102] width 38 height 27
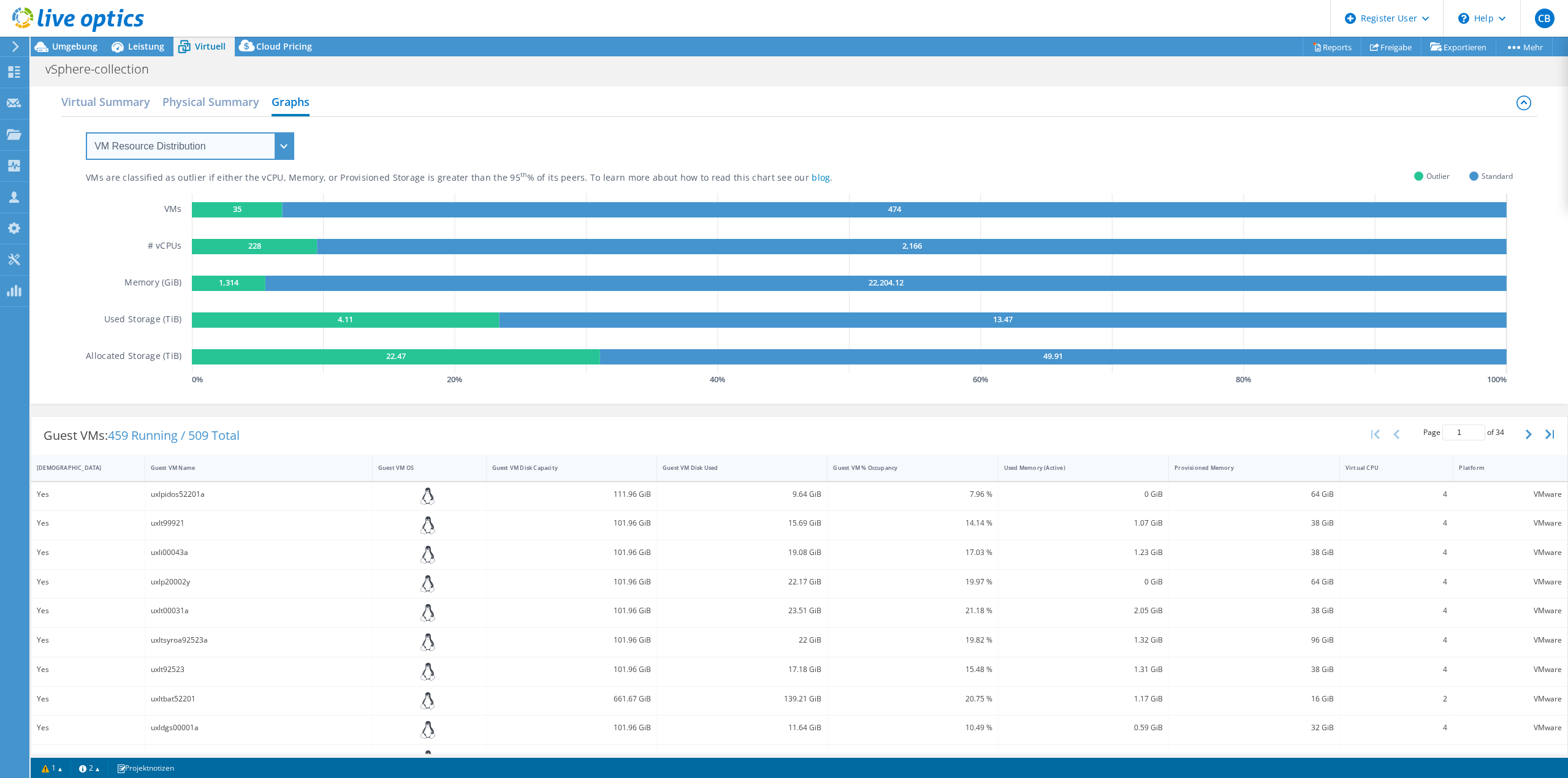
click at [187, 151] on select "VM Resource Distribution Provisioning Contrast Over Provisioning" at bounding box center [190, 145] width 209 height 28
select select "Over Provisioning"
click at [86, 132] on select "VM Resource Distribution Provisioning Contrast Over Provisioning" at bounding box center [190, 145] width 209 height 28
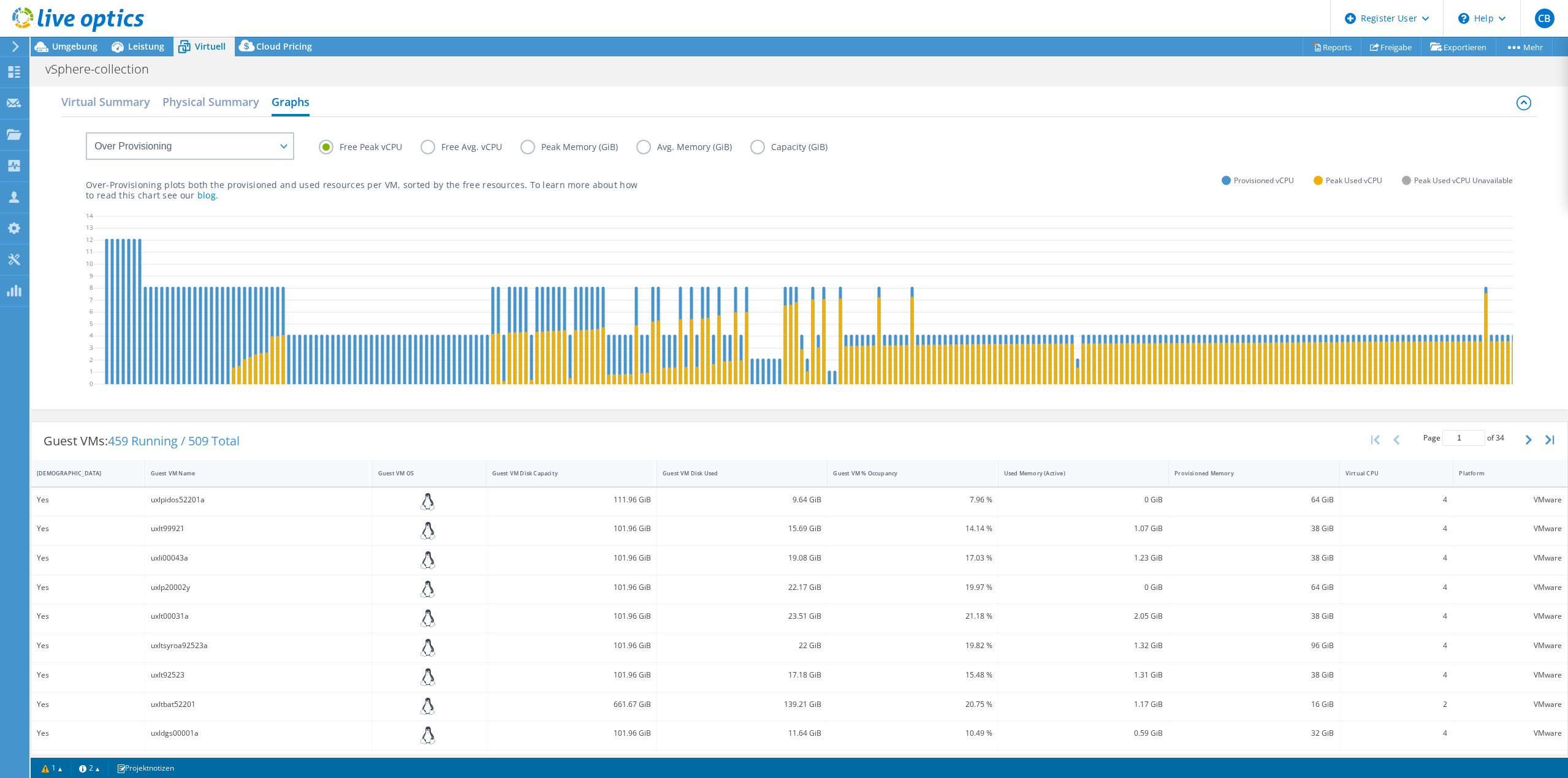
click at [530, 146] on label "Peak Memory (GiB)" at bounding box center [578, 146] width 116 height 14
click at [0, 0] on input "Peak Memory (GiB)" at bounding box center [0, 0] width 0 height 0
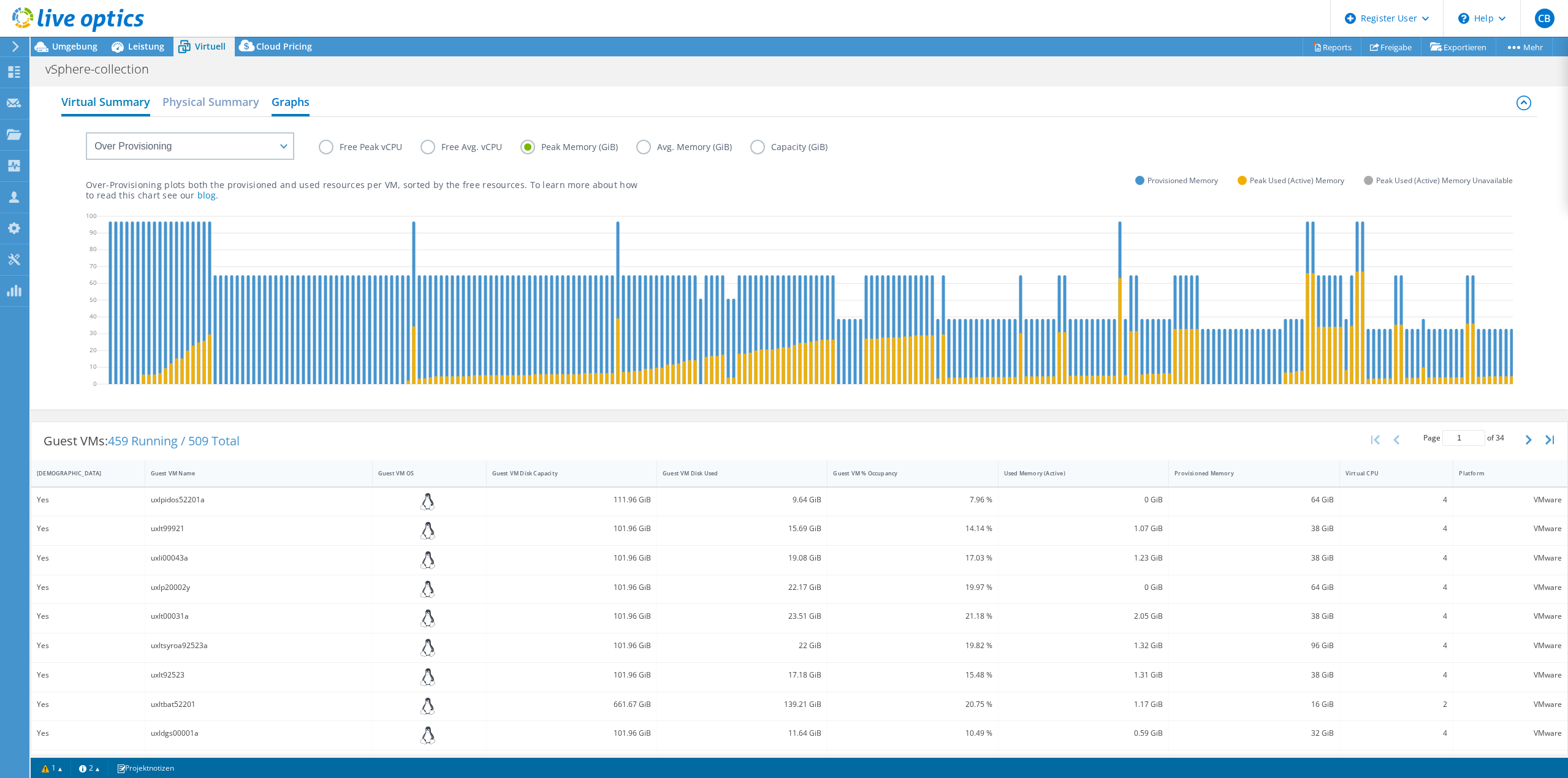
click at [116, 100] on h2 "Virtual Summary" at bounding box center [105, 102] width 89 height 27
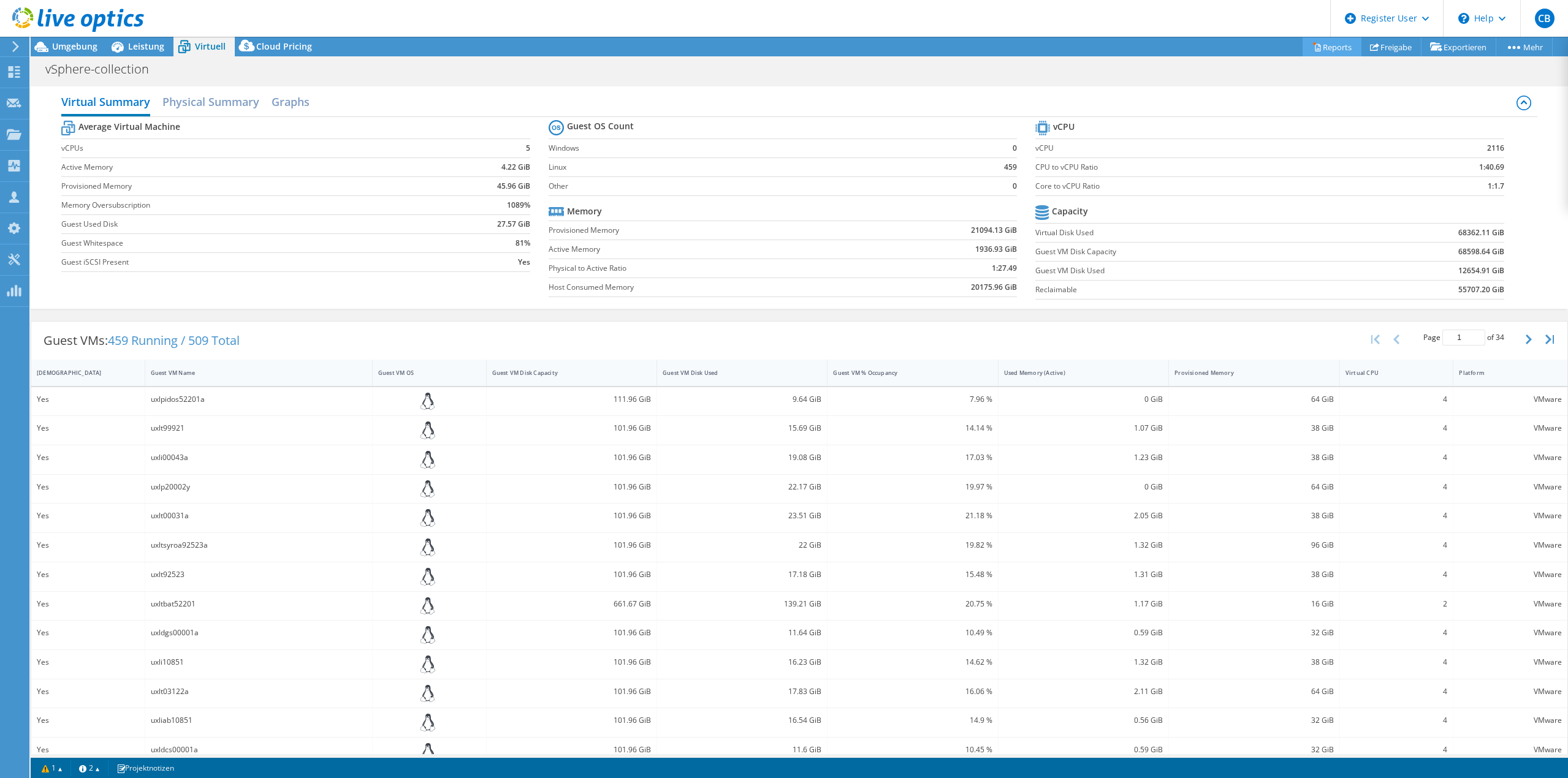
click at [1335, 43] on link "Reports" at bounding box center [1332, 47] width 58 height 19
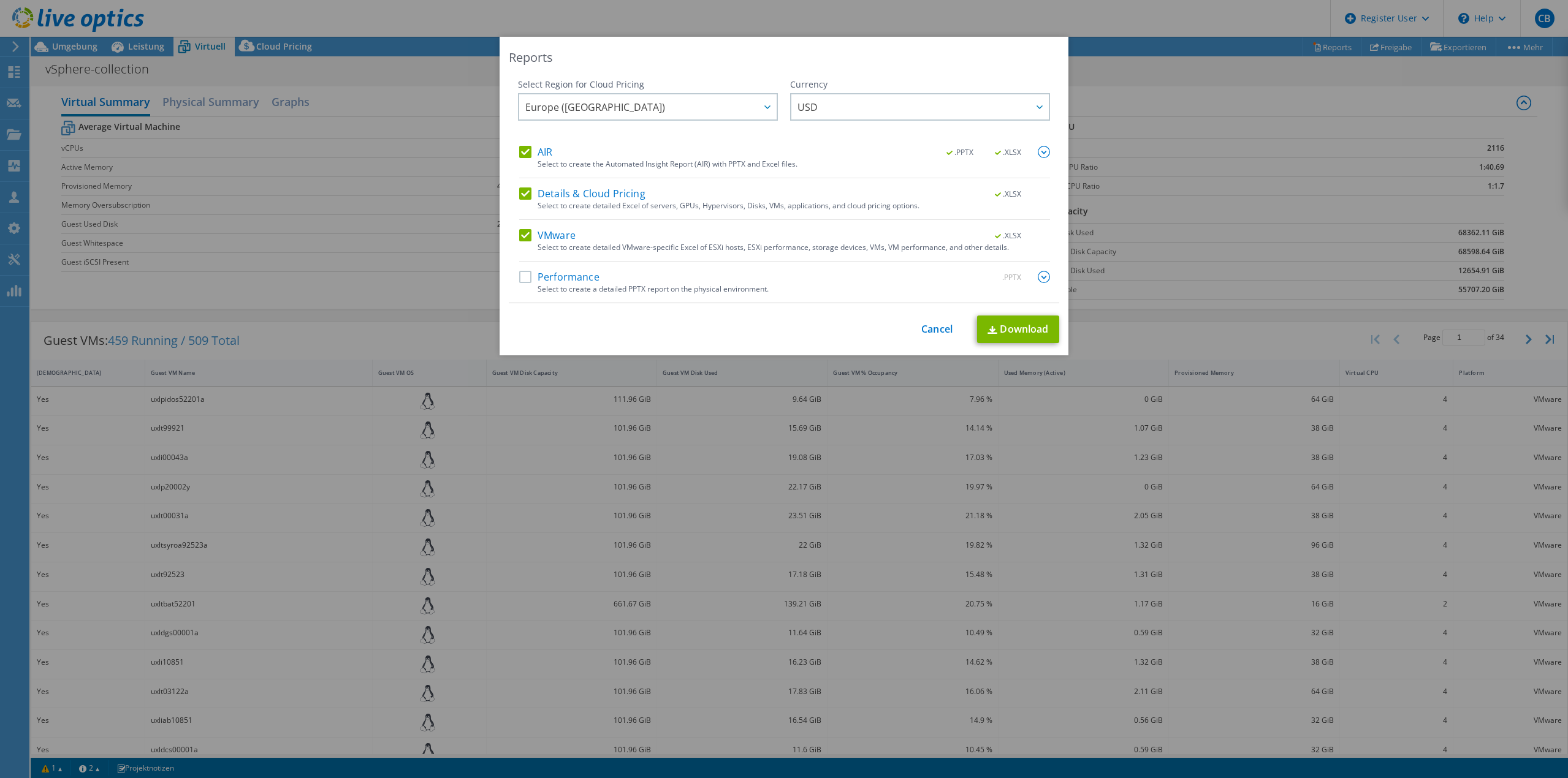
click at [524, 275] on label "Performance" at bounding box center [559, 277] width 80 height 12
click at [0, 0] on input "Performance" at bounding box center [0, 0] width 0 height 0
click at [1022, 326] on link "Download" at bounding box center [1019, 329] width 82 height 28
click at [1081, 11] on div "Reports Select Region for Cloud Pricing Asia Pacific (Hong Kong) Asia Pacific (…" at bounding box center [784, 389] width 1568 height 778
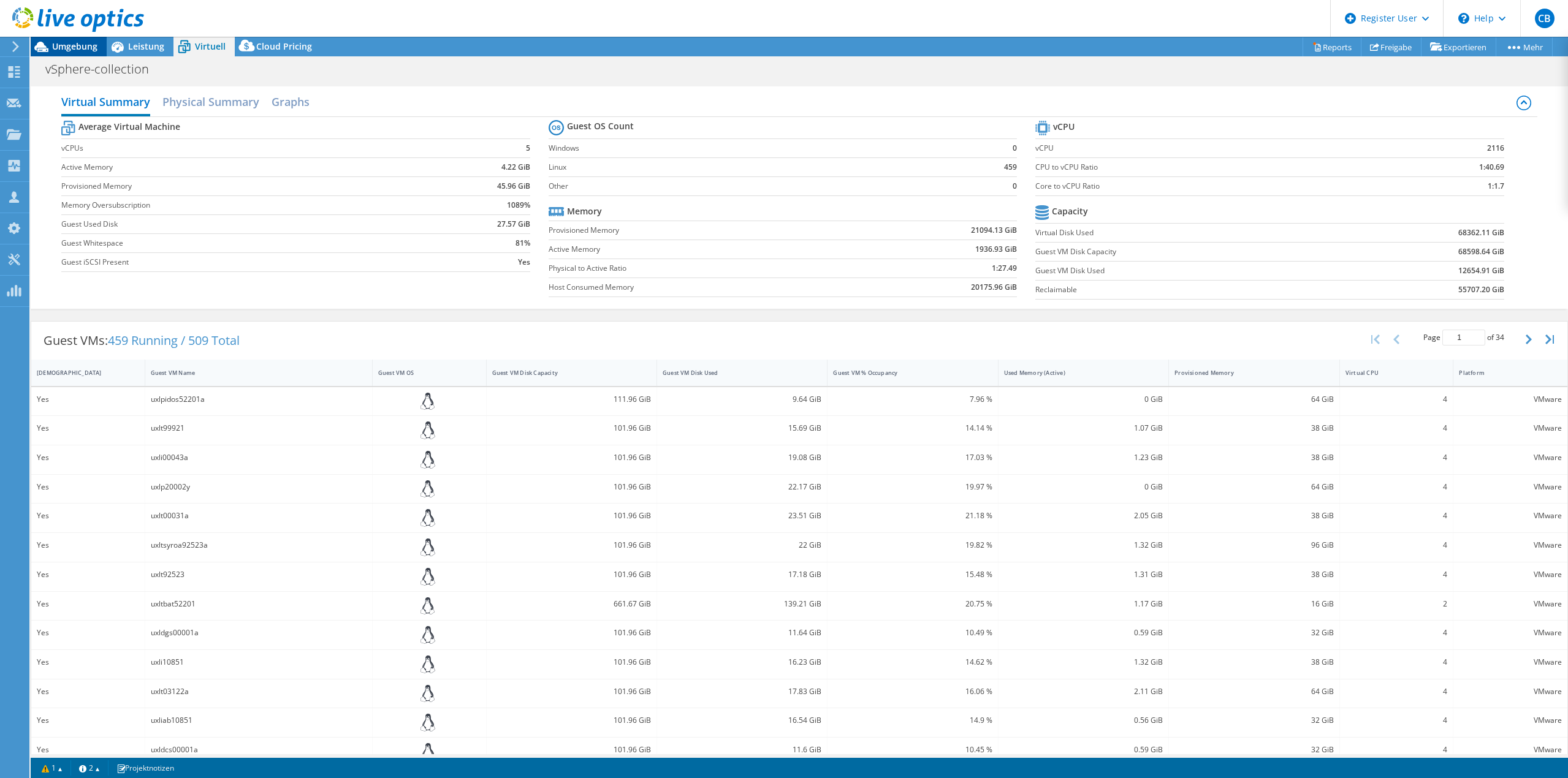
click at [84, 56] on div "Umgebung" at bounding box center [68, 46] width 76 height 19
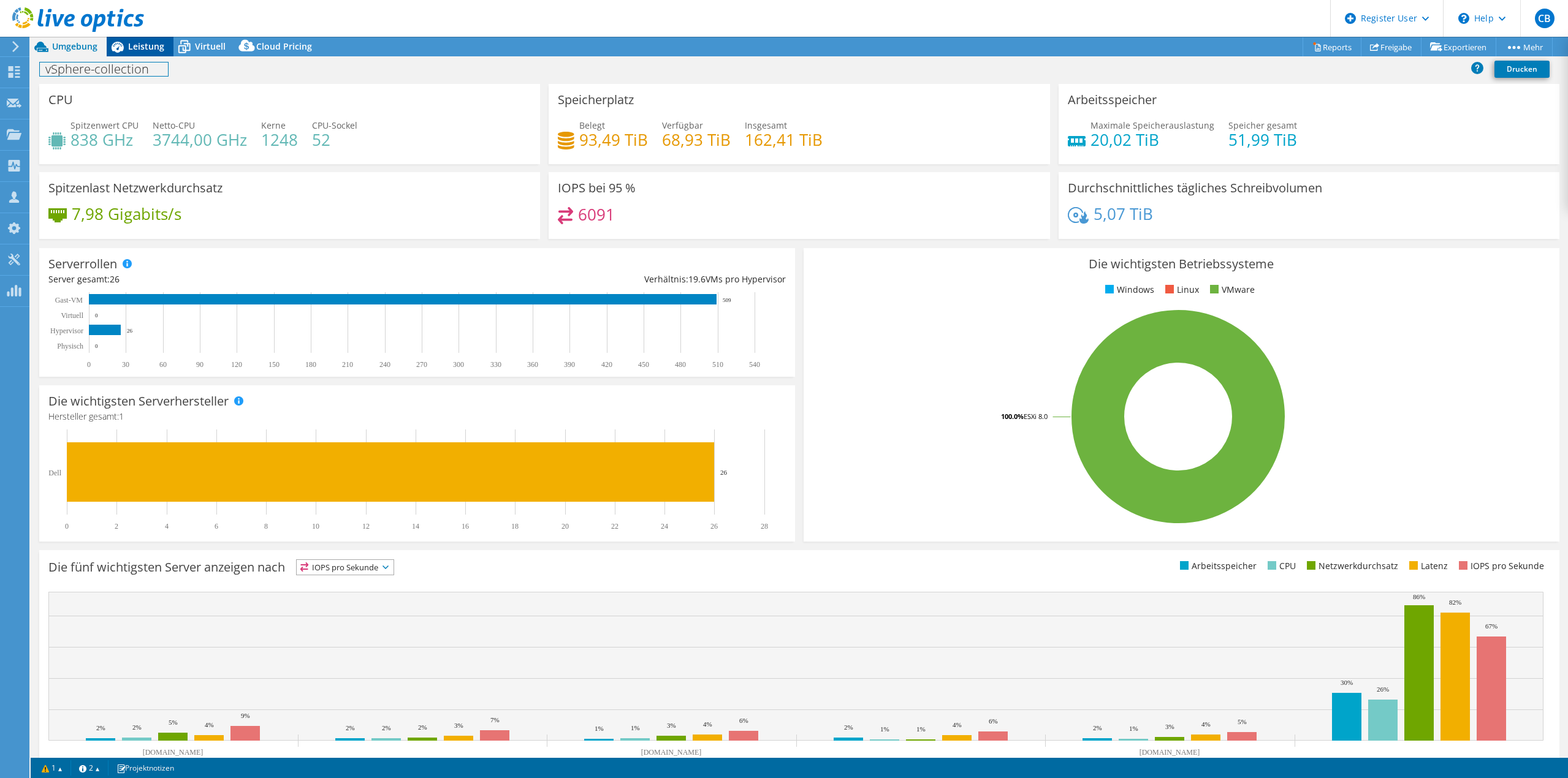
click at [152, 56] on div "Projektmaßnahmen Projektmaßnahmen Reports Freigabe Exportieren vSAN ReadyNode S…" at bounding box center [799, 407] width 1537 height 742
click at [158, 40] on div "Leistung" at bounding box center [140, 46] width 67 height 19
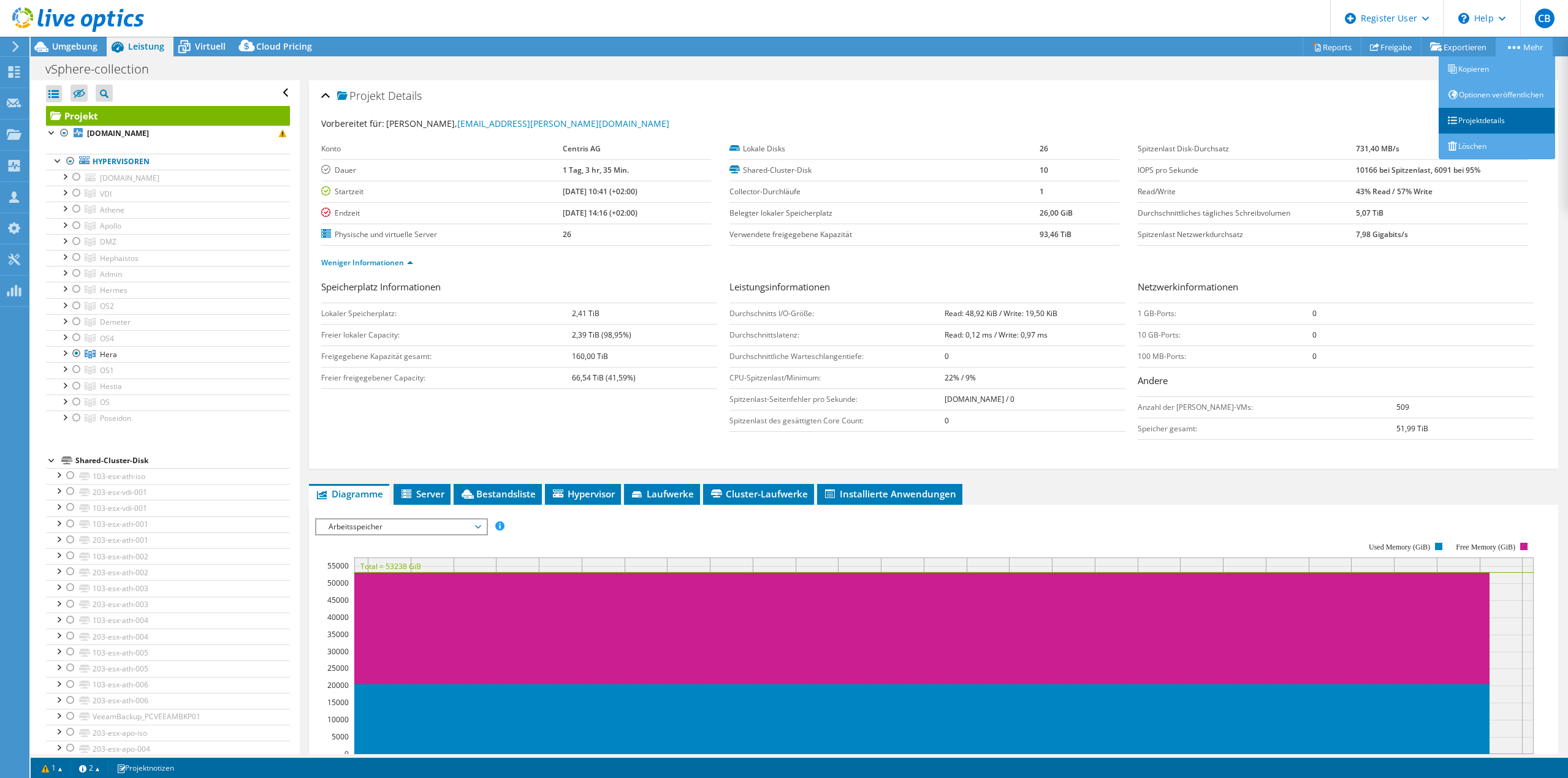
click at [1485, 134] on link "Projektdetails" at bounding box center [1497, 121] width 117 height 26
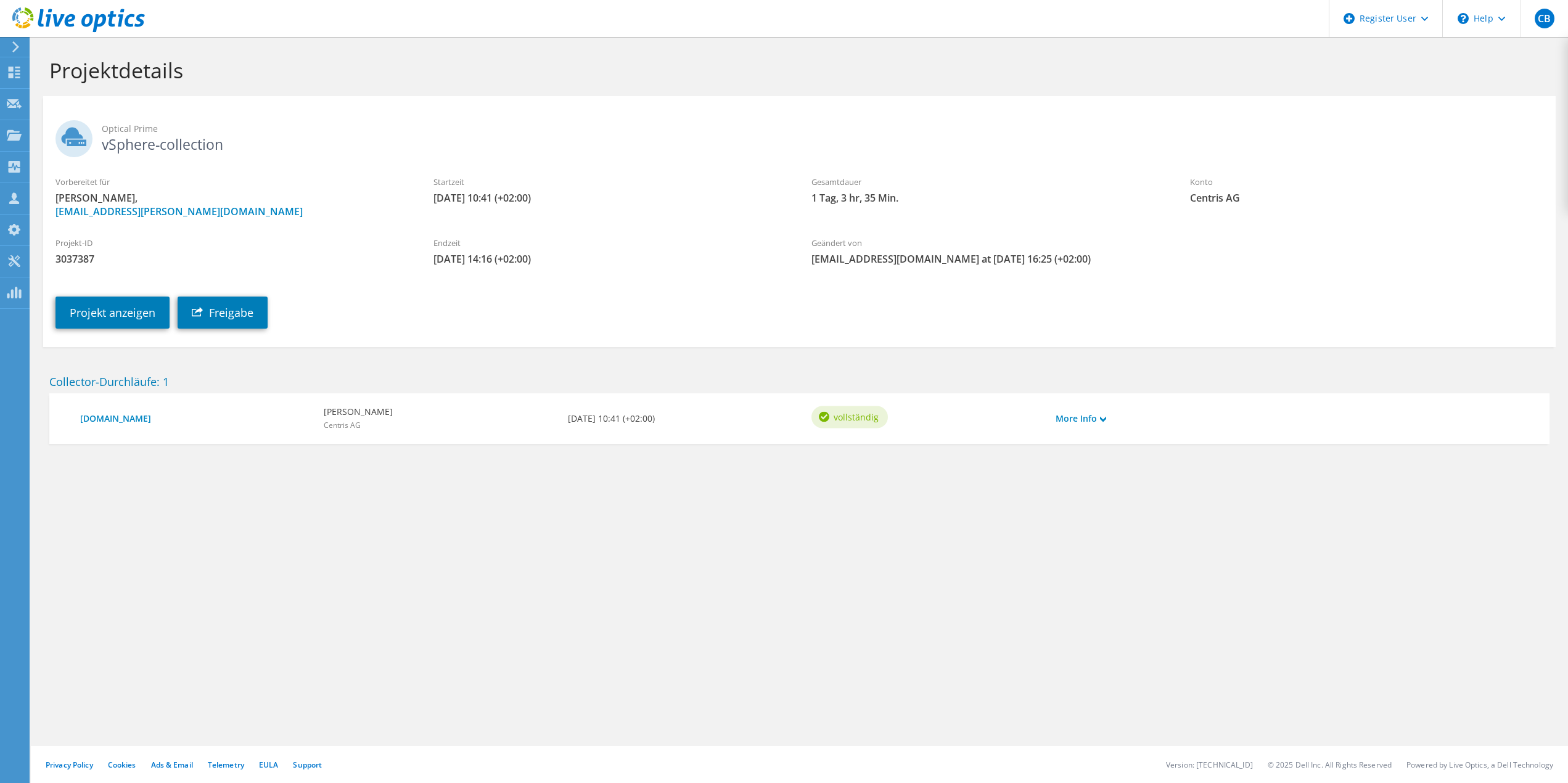
click at [59, 264] on span "3037387" at bounding box center [232, 259] width 353 height 13
copy span "3037387"
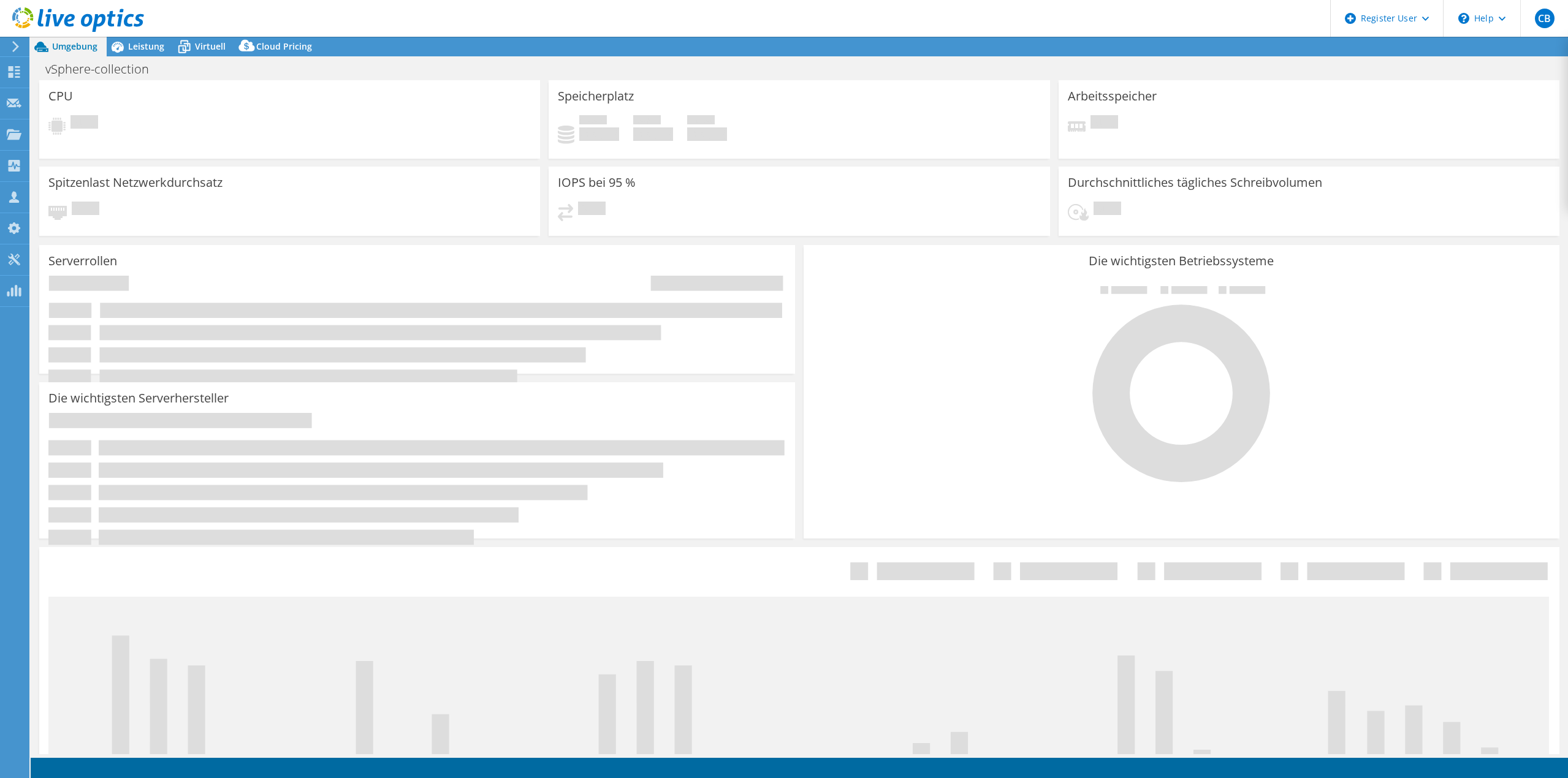
select select "EUFrankfurt"
select select "USD"
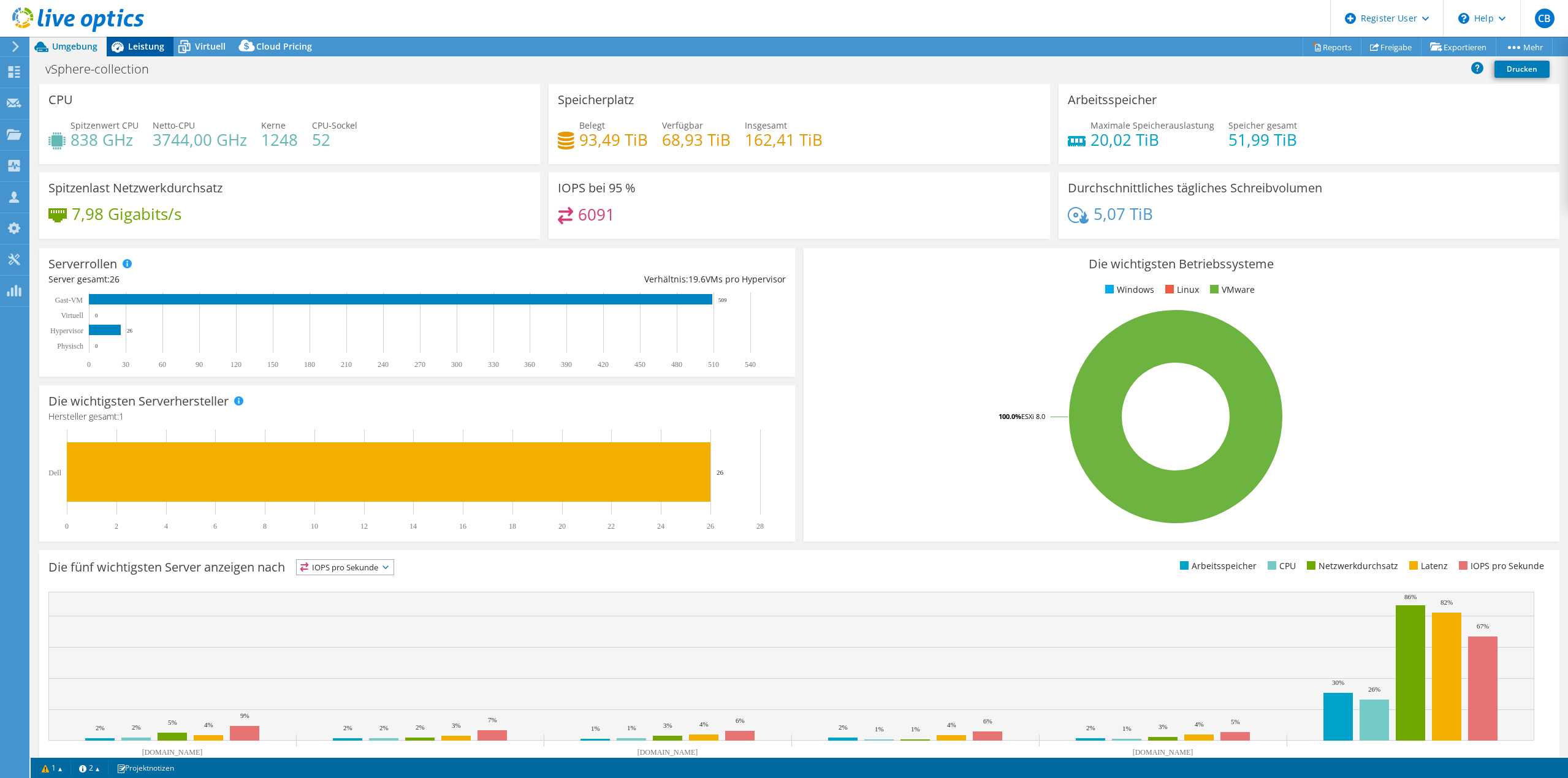
click at [145, 47] on span "Leistung" at bounding box center [146, 46] width 36 height 11
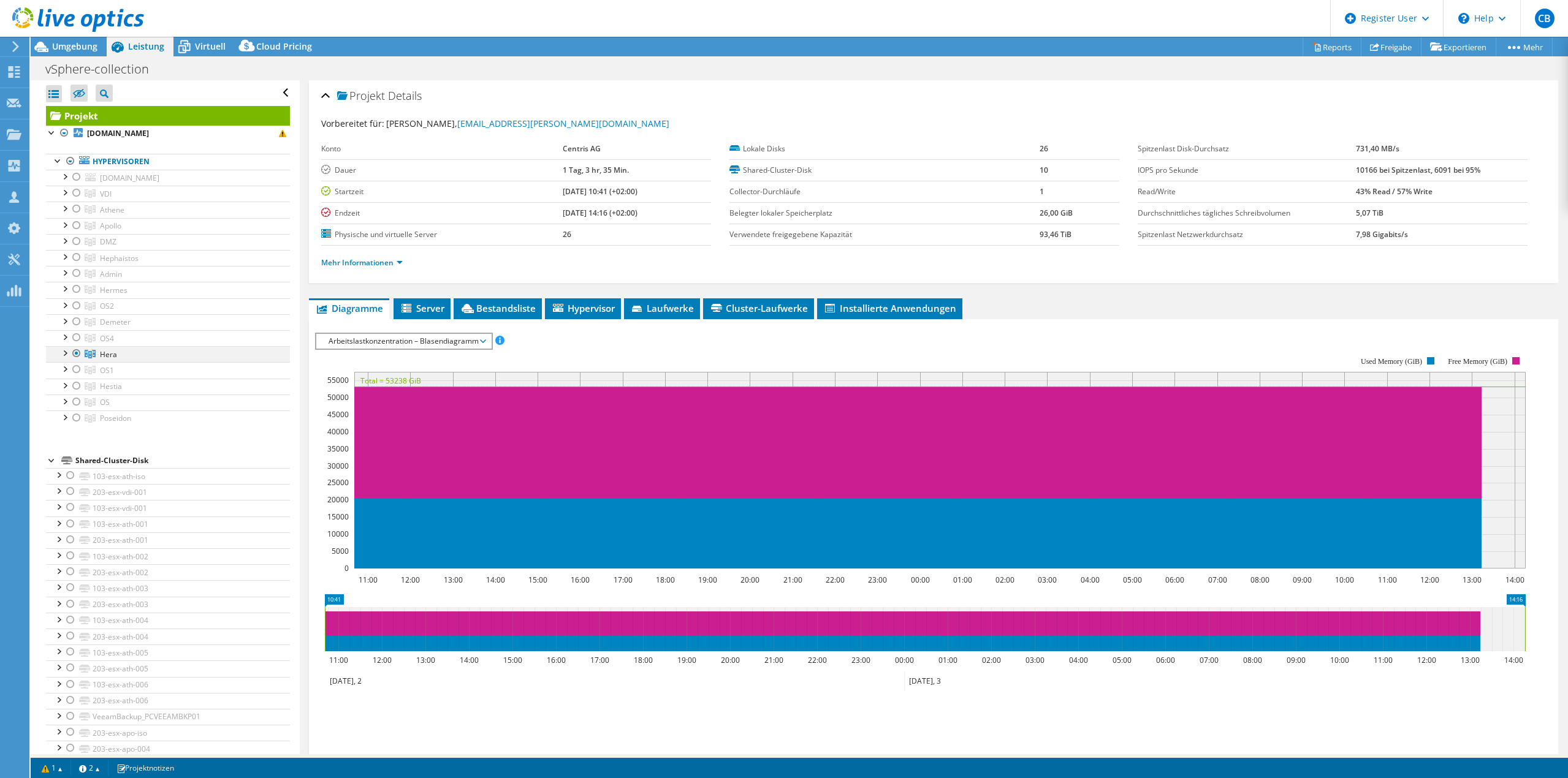
click at [67, 353] on div at bounding box center [64, 352] width 12 height 12
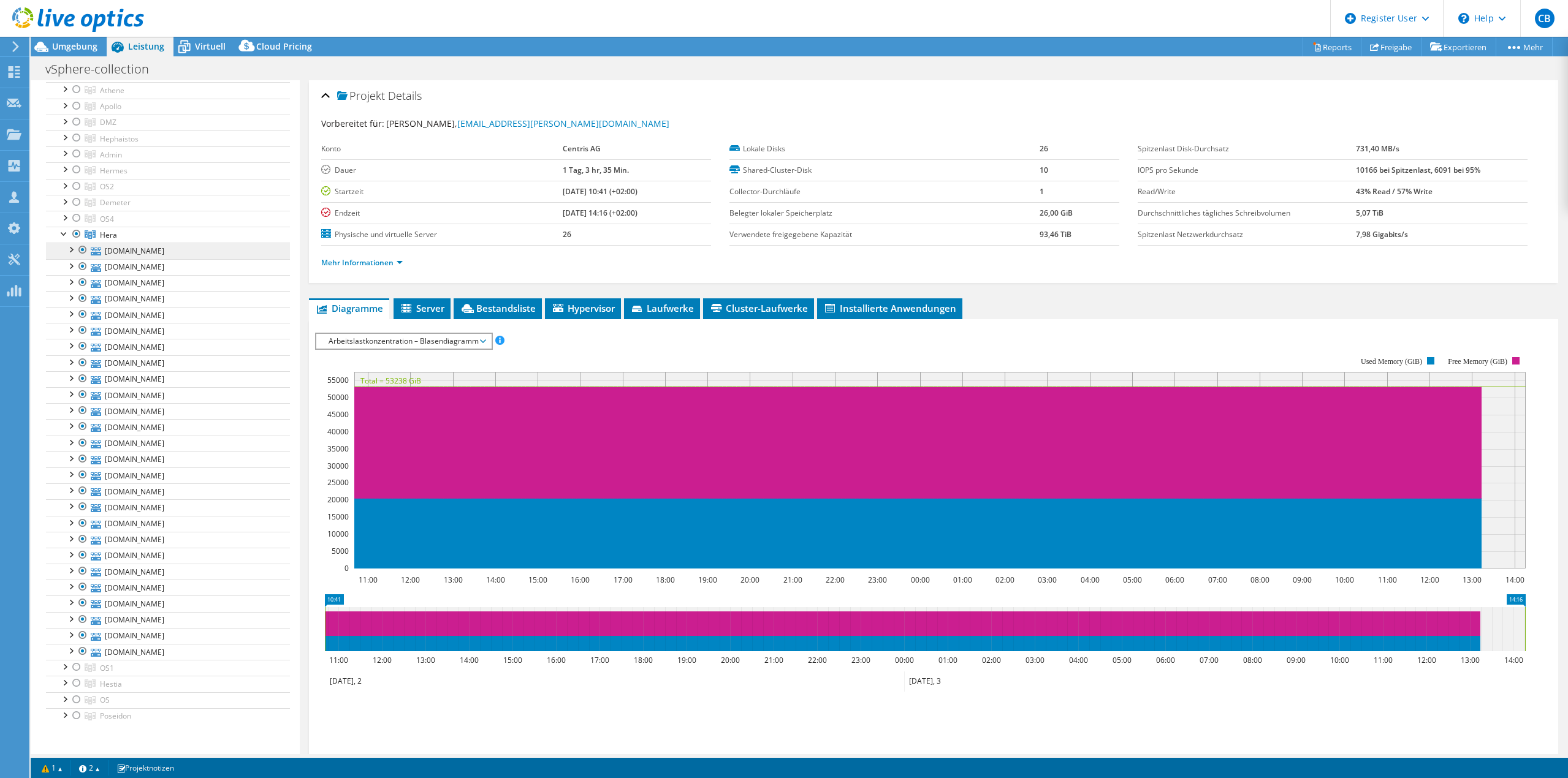
scroll to position [122, 0]
